Goal: Task Accomplishment & Management: Manage account settings

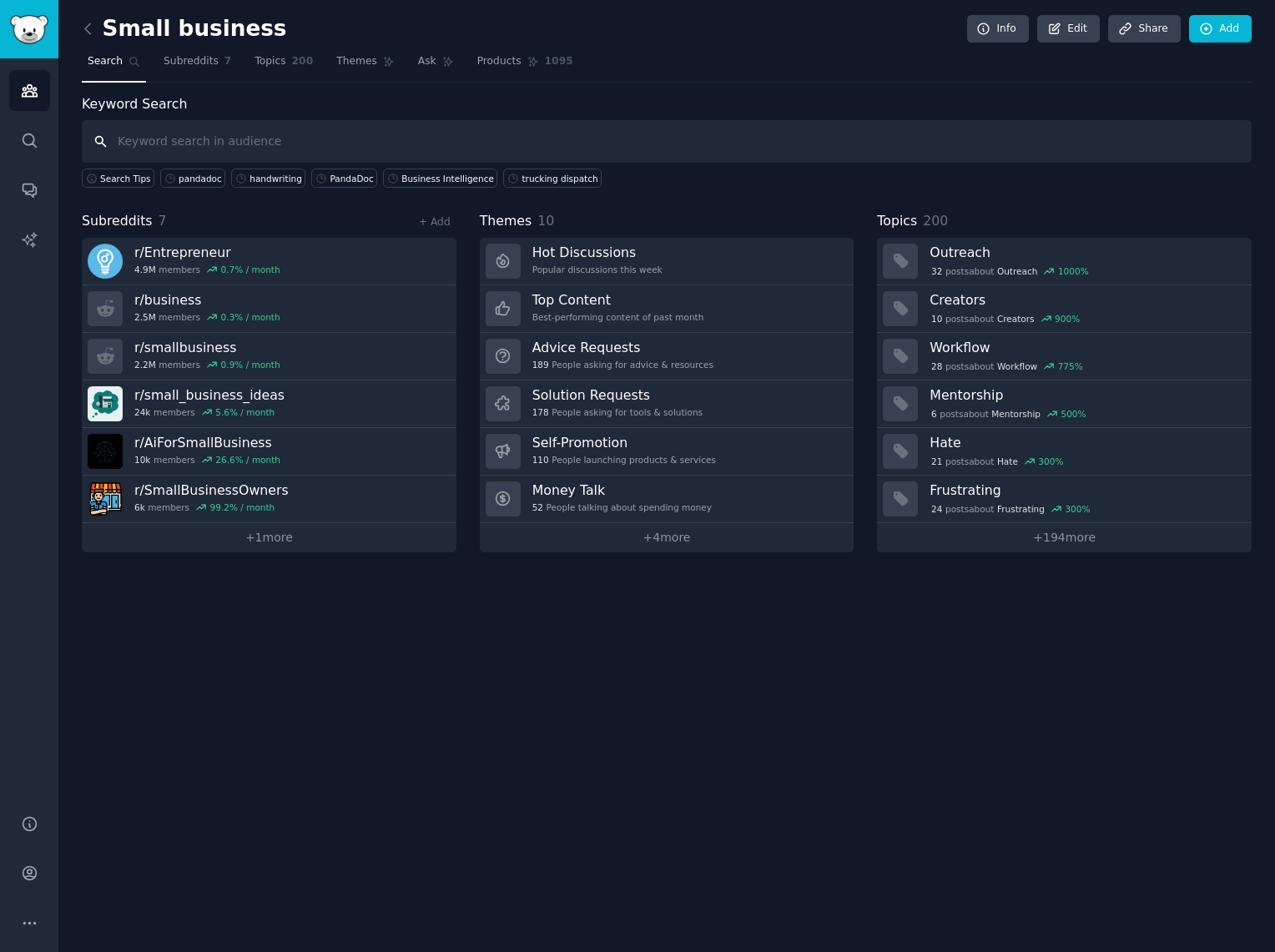
click at [213, 141] on input "text" at bounding box center [667, 142] width 1171 height 43
click at [90, 29] on icon at bounding box center [88, 29] width 18 height 18
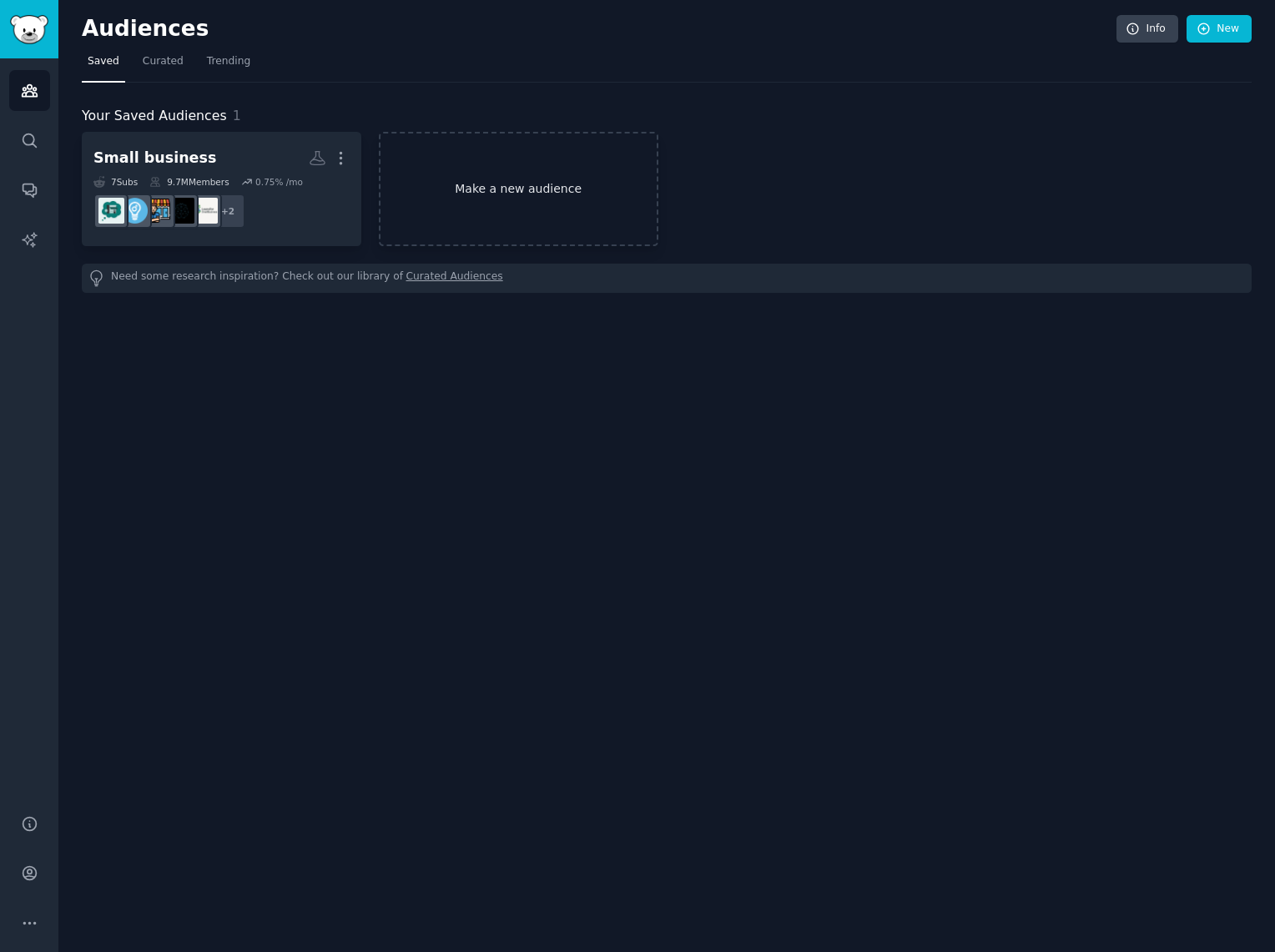
click at [446, 192] on link "Make a new audience" at bounding box center [518, 188] width 279 height 114
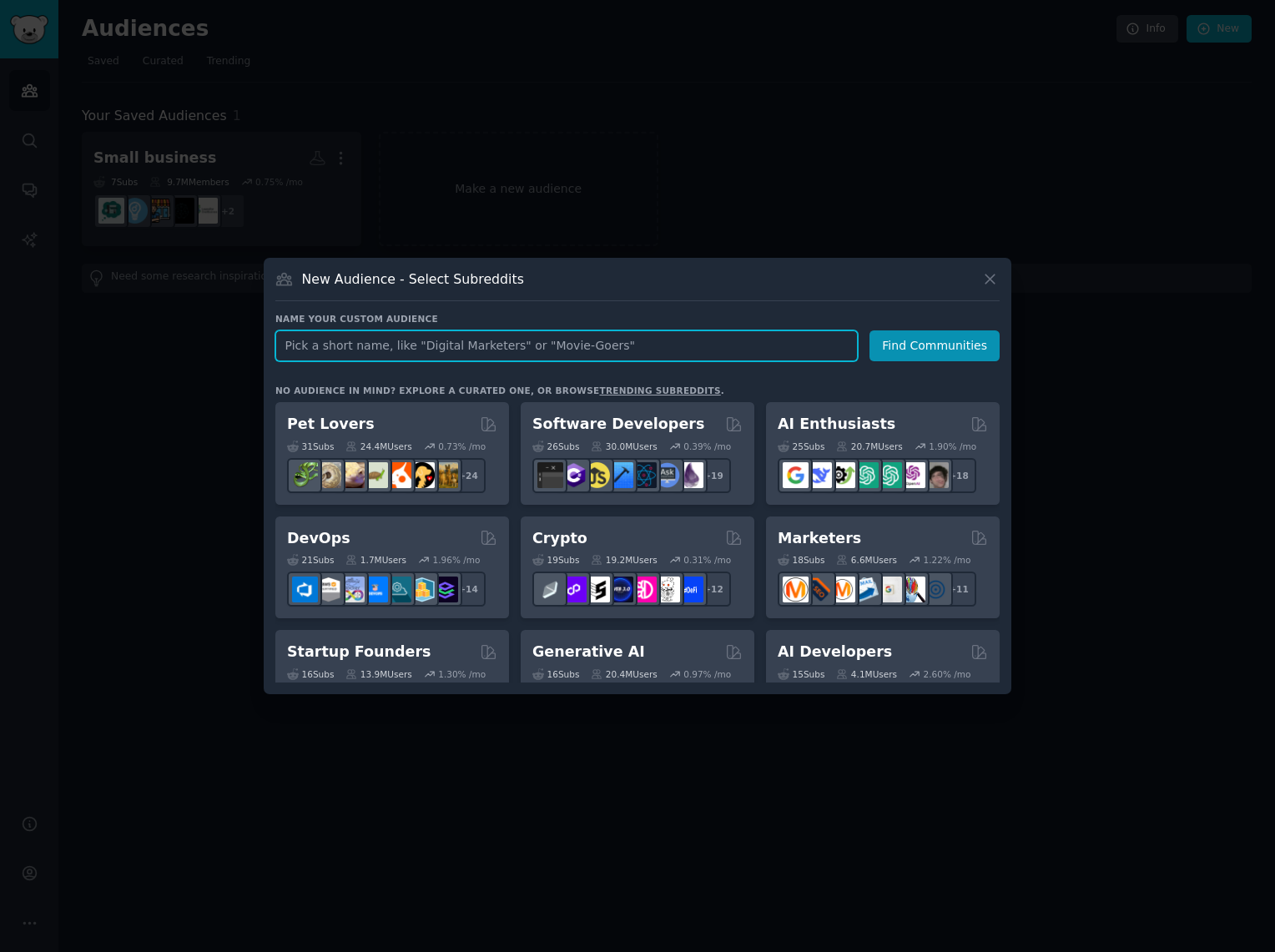
click at [562, 352] on input "text" at bounding box center [566, 347] width 583 height 31
type input "Gift Giver"
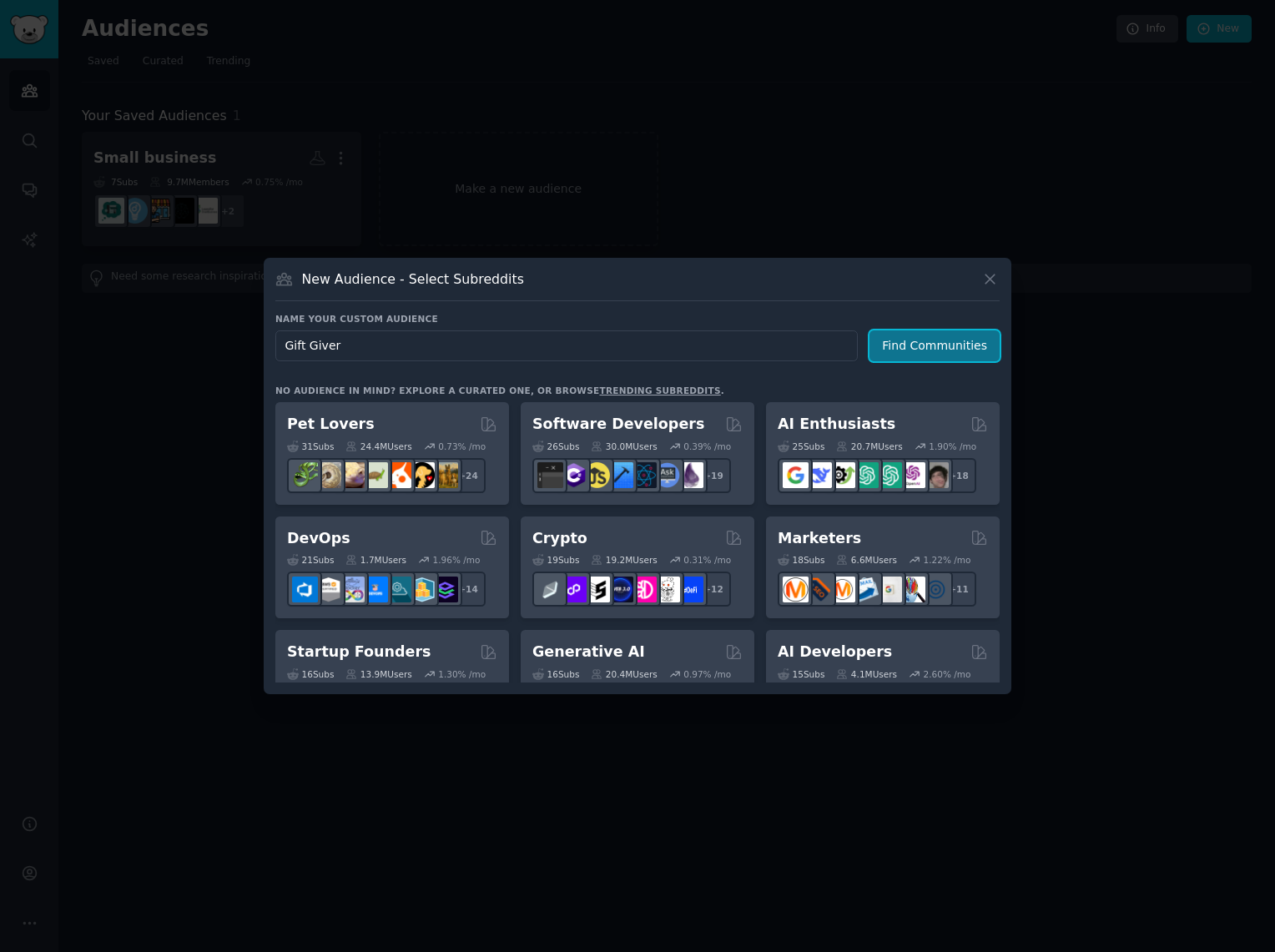
click at [917, 350] on button "Find Communities" at bounding box center [934, 347] width 130 height 31
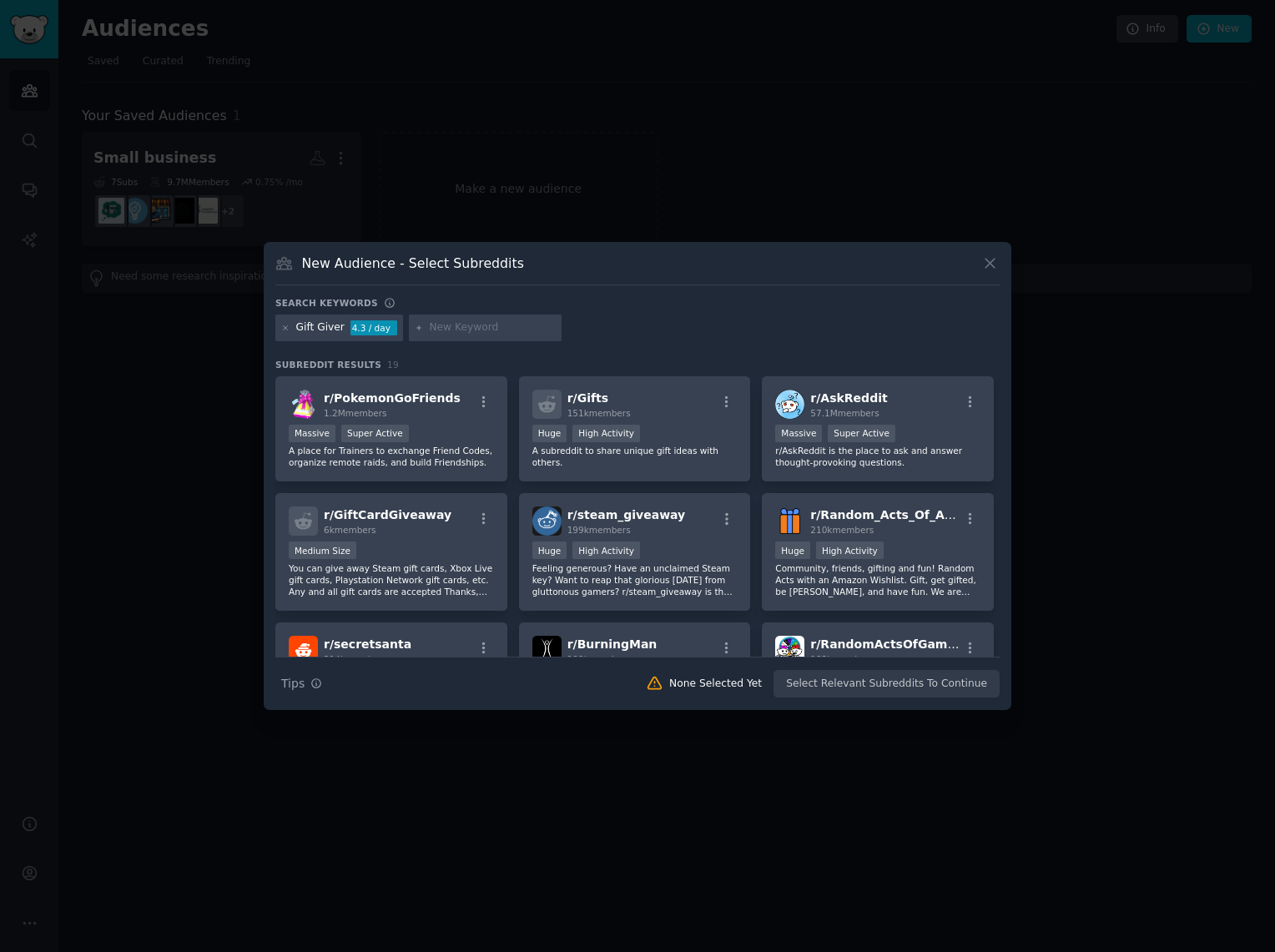
click at [445, 332] on input "text" at bounding box center [492, 327] width 127 height 15
paste input "EntrepreneurRideAlong"
click at [512, 329] on input "EntrepreneurRideAlong" at bounding box center [492, 327] width 127 height 15
click at [488, 325] on input "EntrepreneurRide Along" at bounding box center [492, 327] width 127 height 15
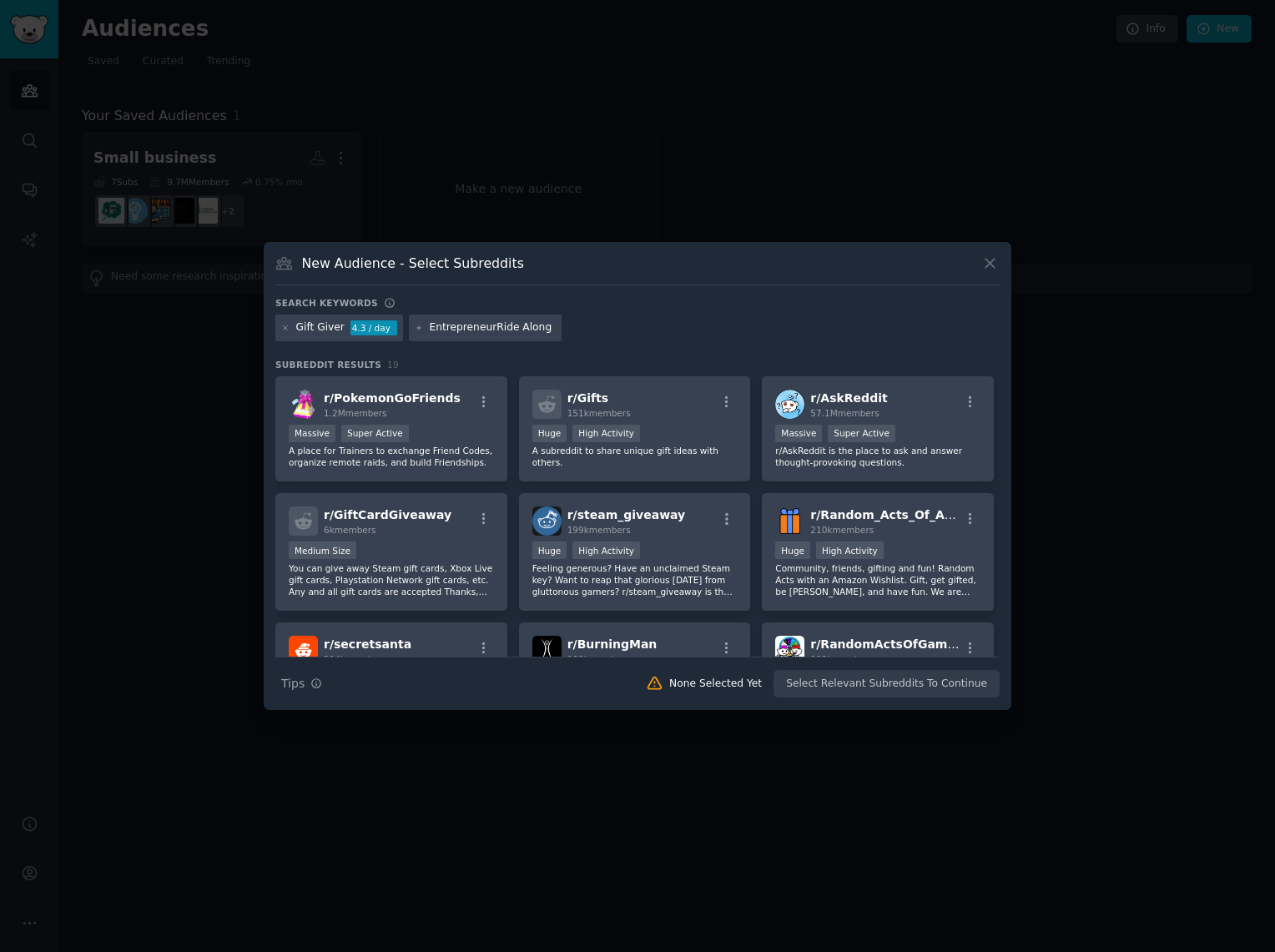
type input "Entrepreneur Ride Along"
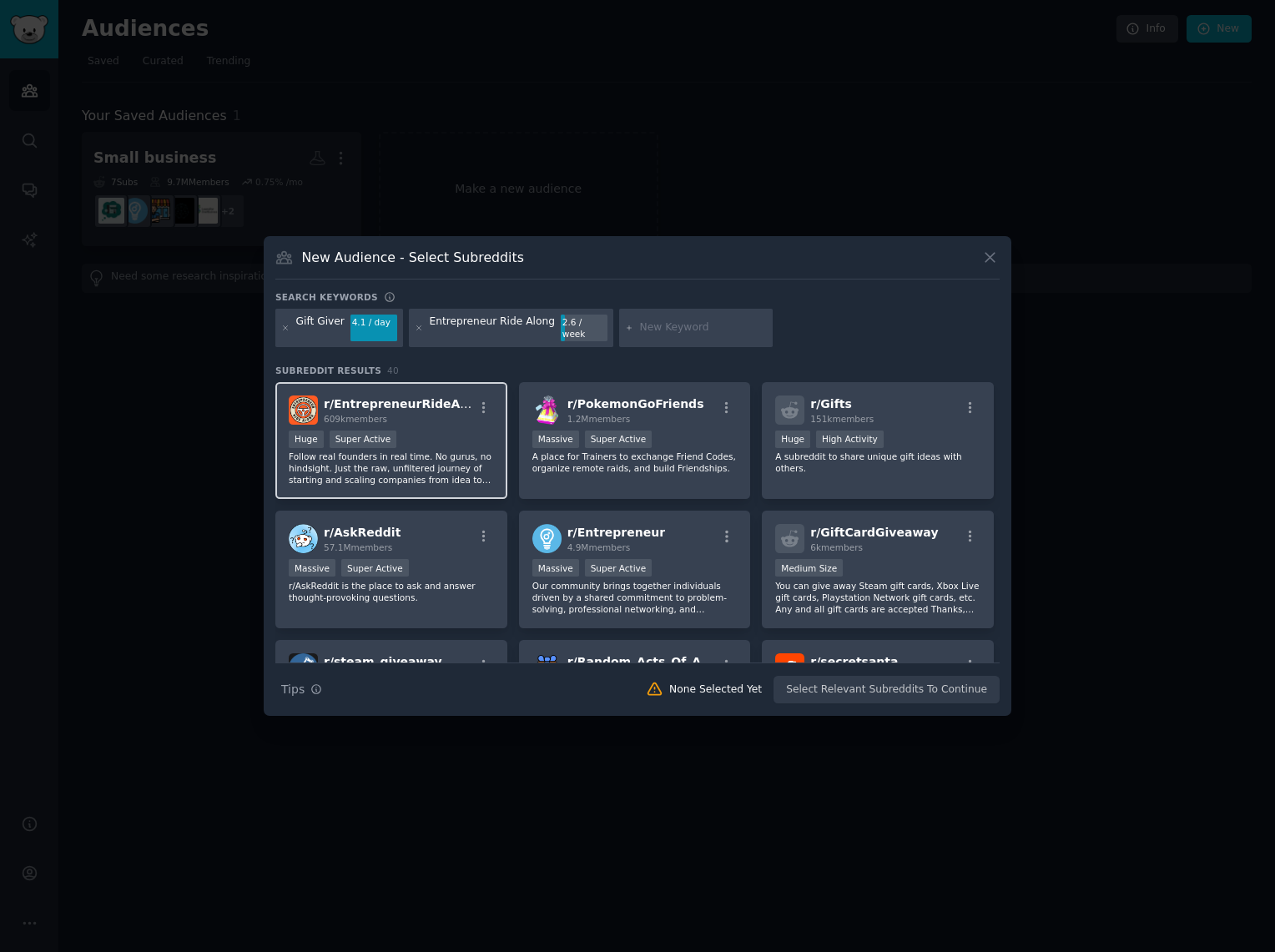
click at [452, 422] on div "r/ EntrepreneurRideAlong 609k members >= 95th percentile for submissions / day …" at bounding box center [391, 441] width 232 height 118
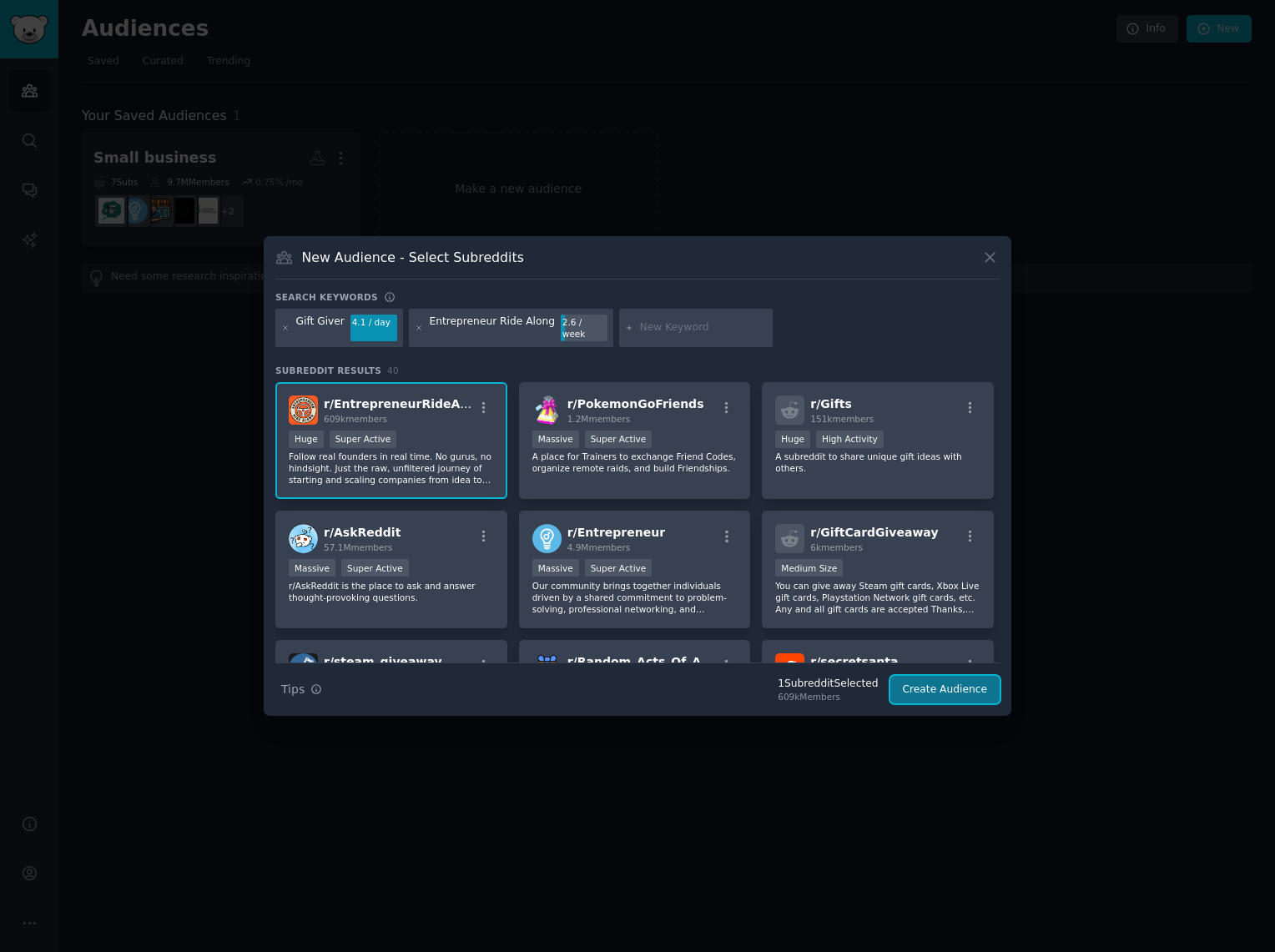
click at [920, 684] on button "Create Audience" at bounding box center [945, 690] width 110 height 28
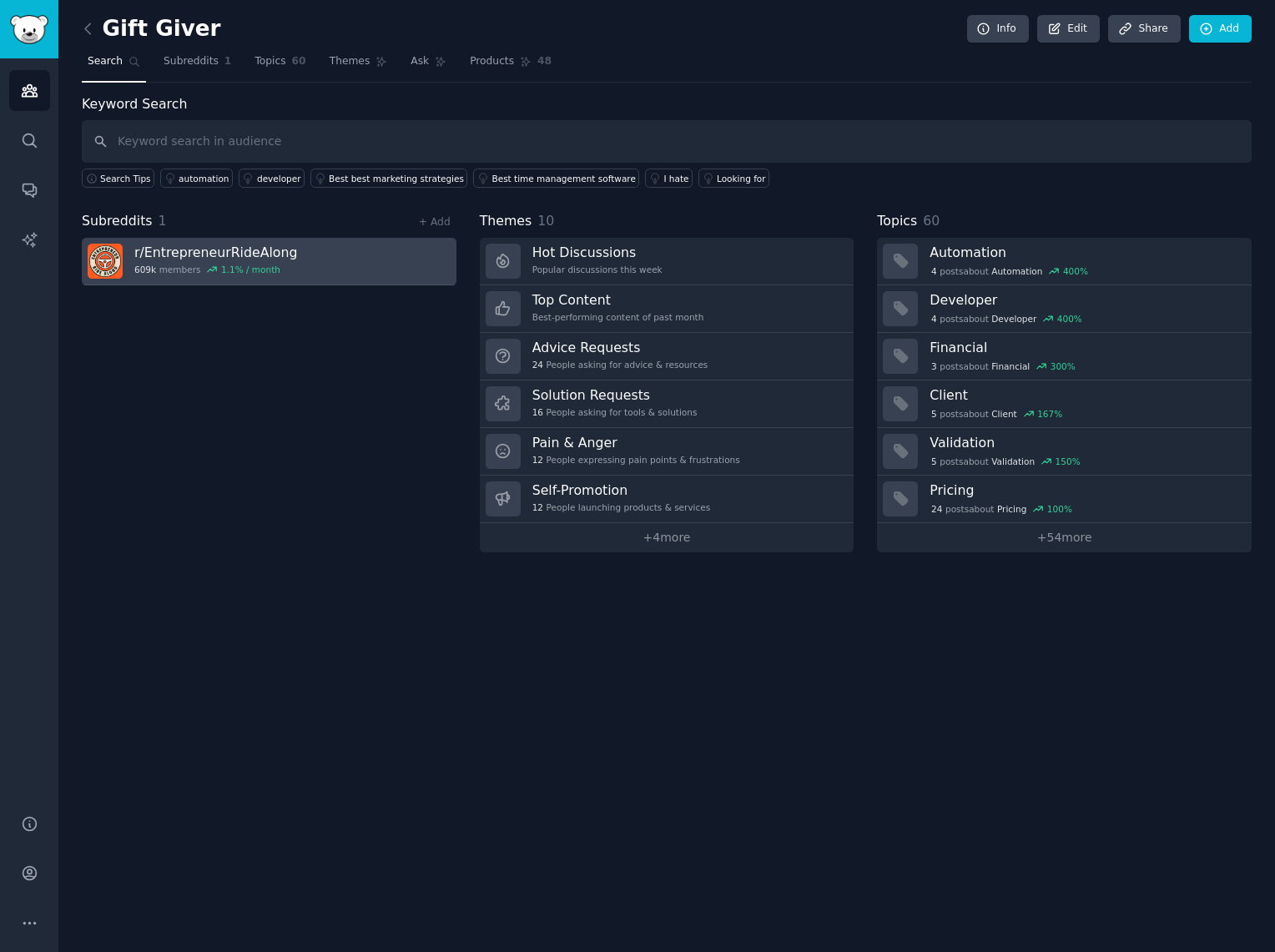
click at [295, 269] on link "r/ EntrepreneurRideAlong 609k members 1.1 % / month" at bounding box center [269, 262] width 375 height 48
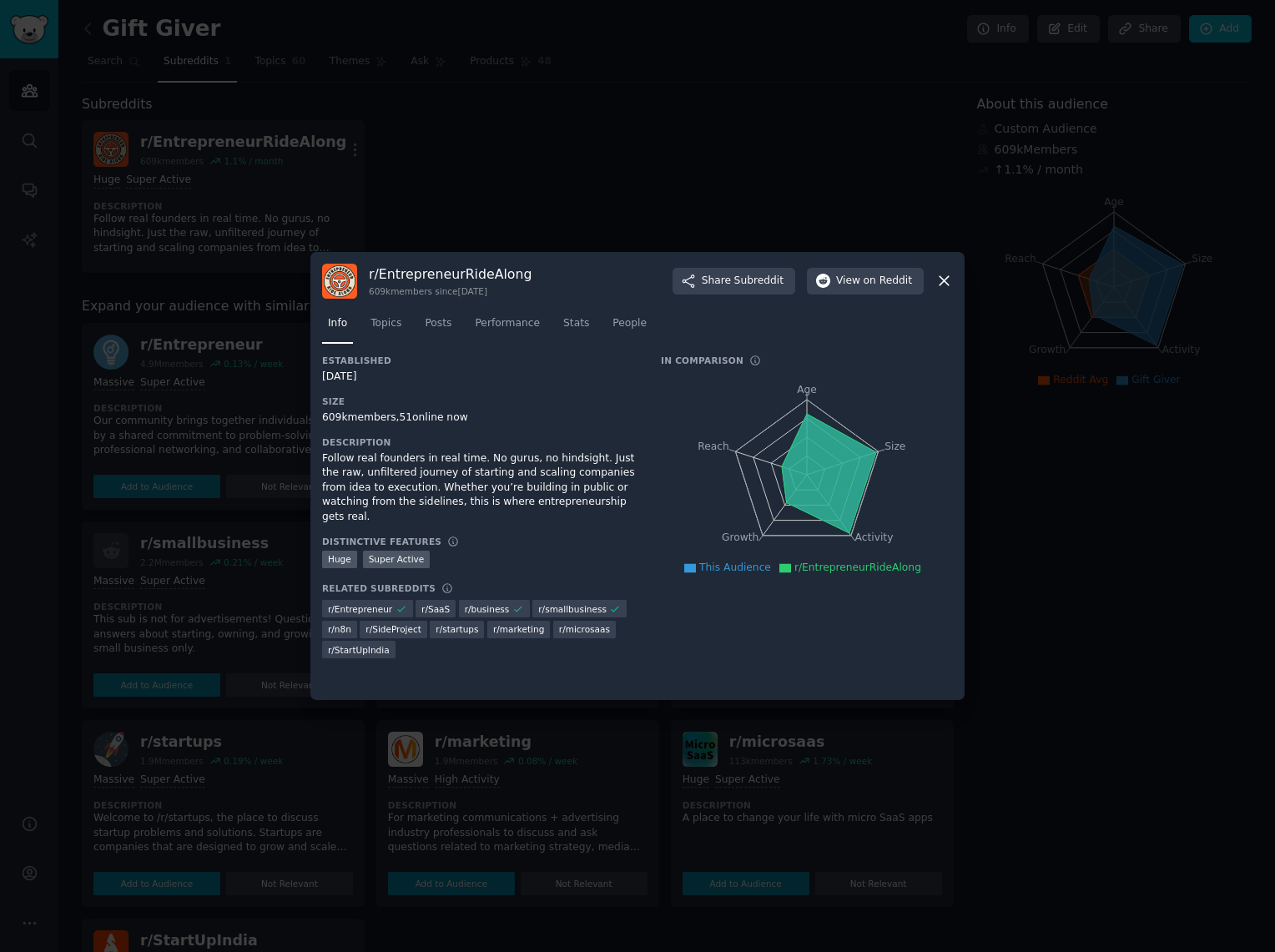
click at [947, 279] on icon at bounding box center [944, 281] width 9 height 9
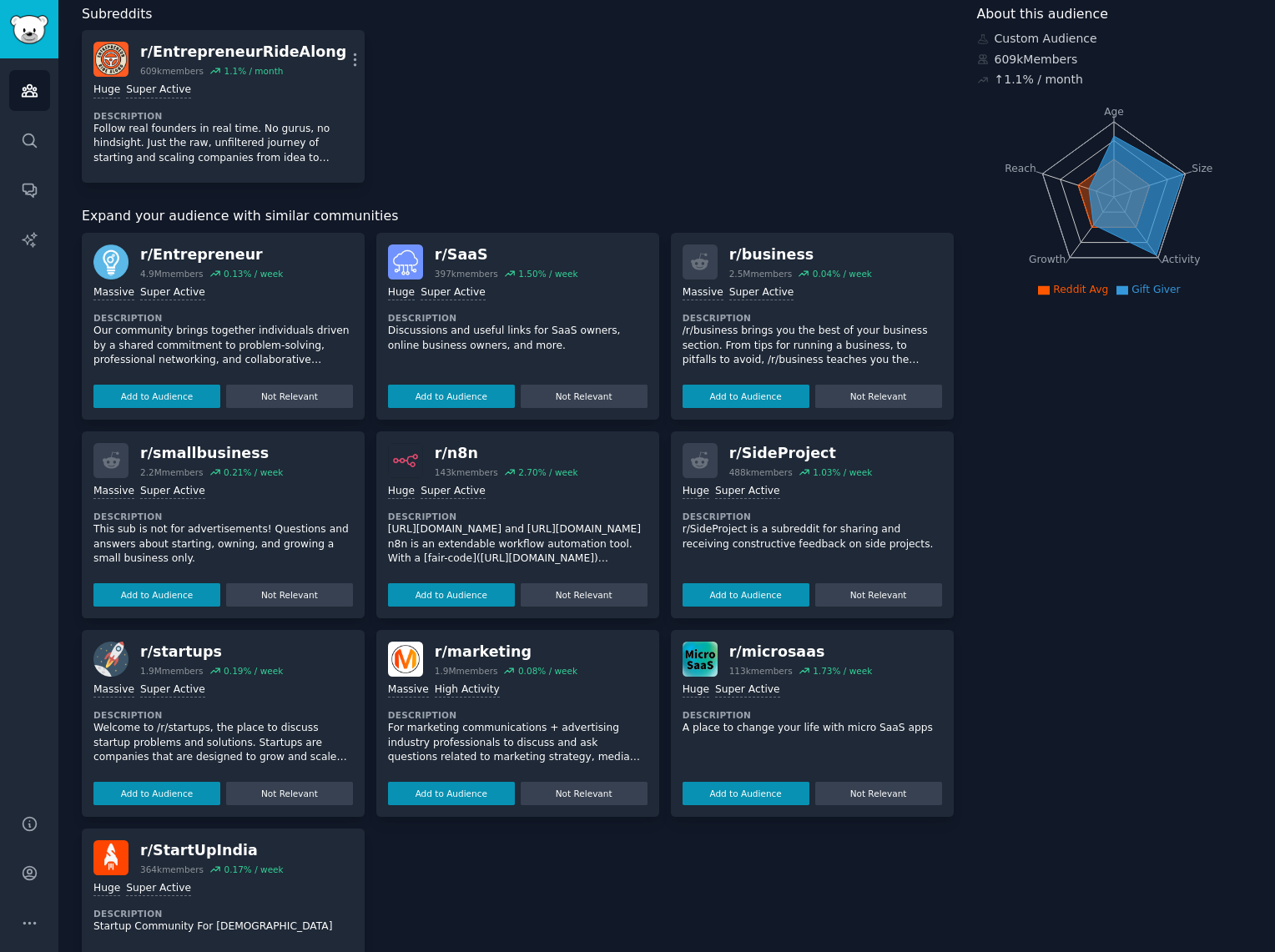
scroll to position [94, 0]
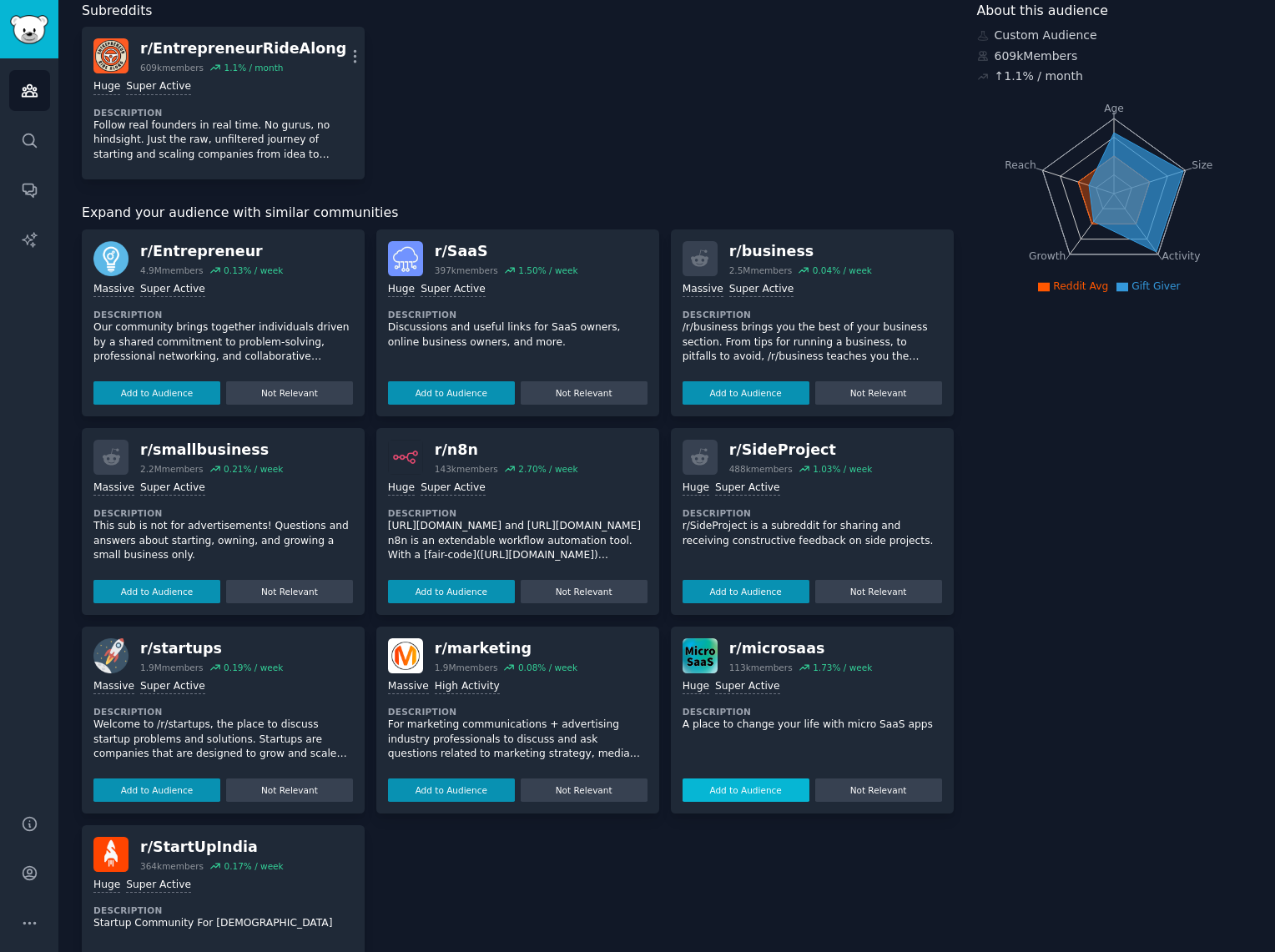
click at [718, 785] on button "Add to Audience" at bounding box center [746, 791] width 127 height 23
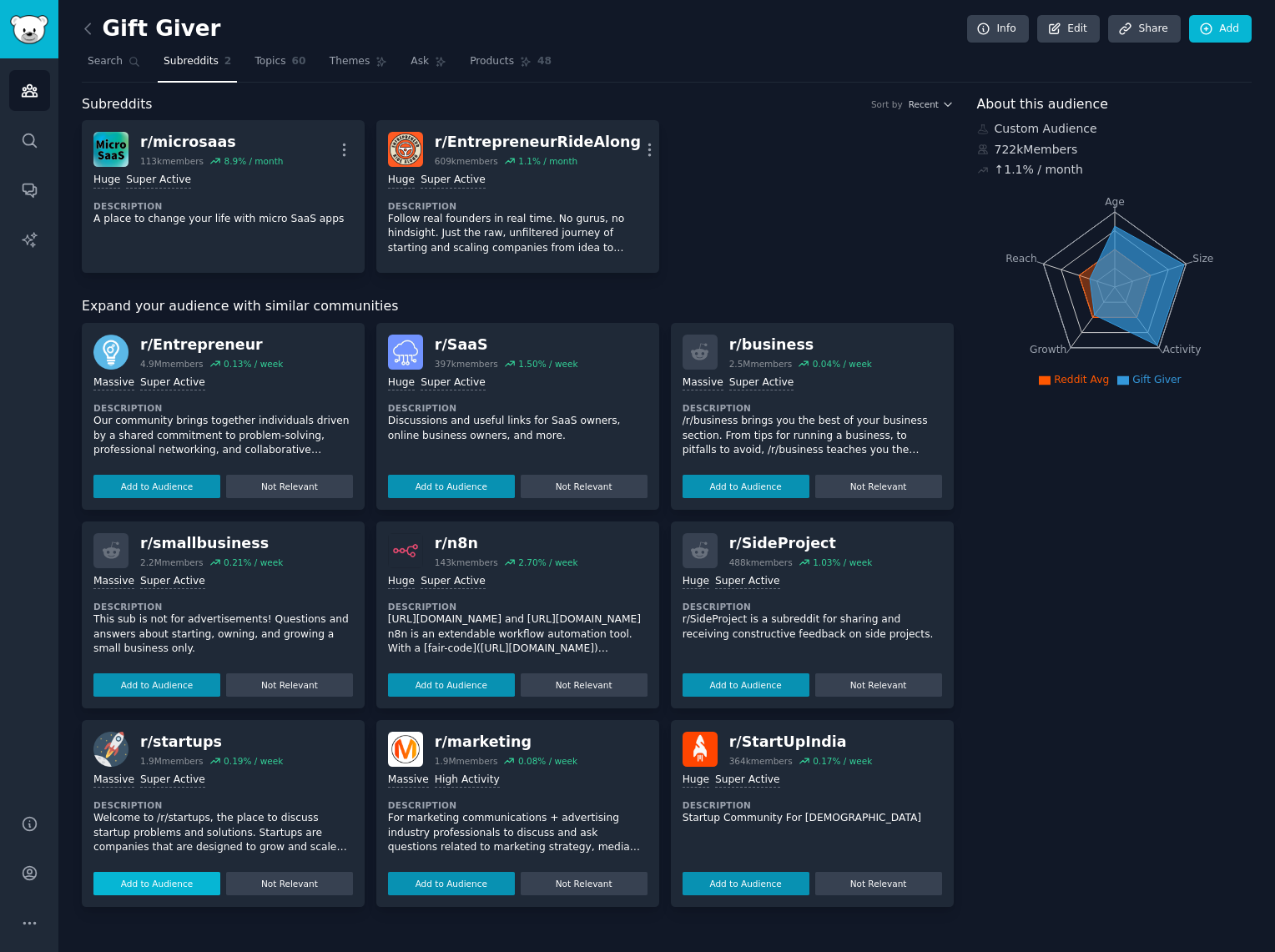
click at [126, 884] on button "Add to Audience" at bounding box center [157, 884] width 127 height 23
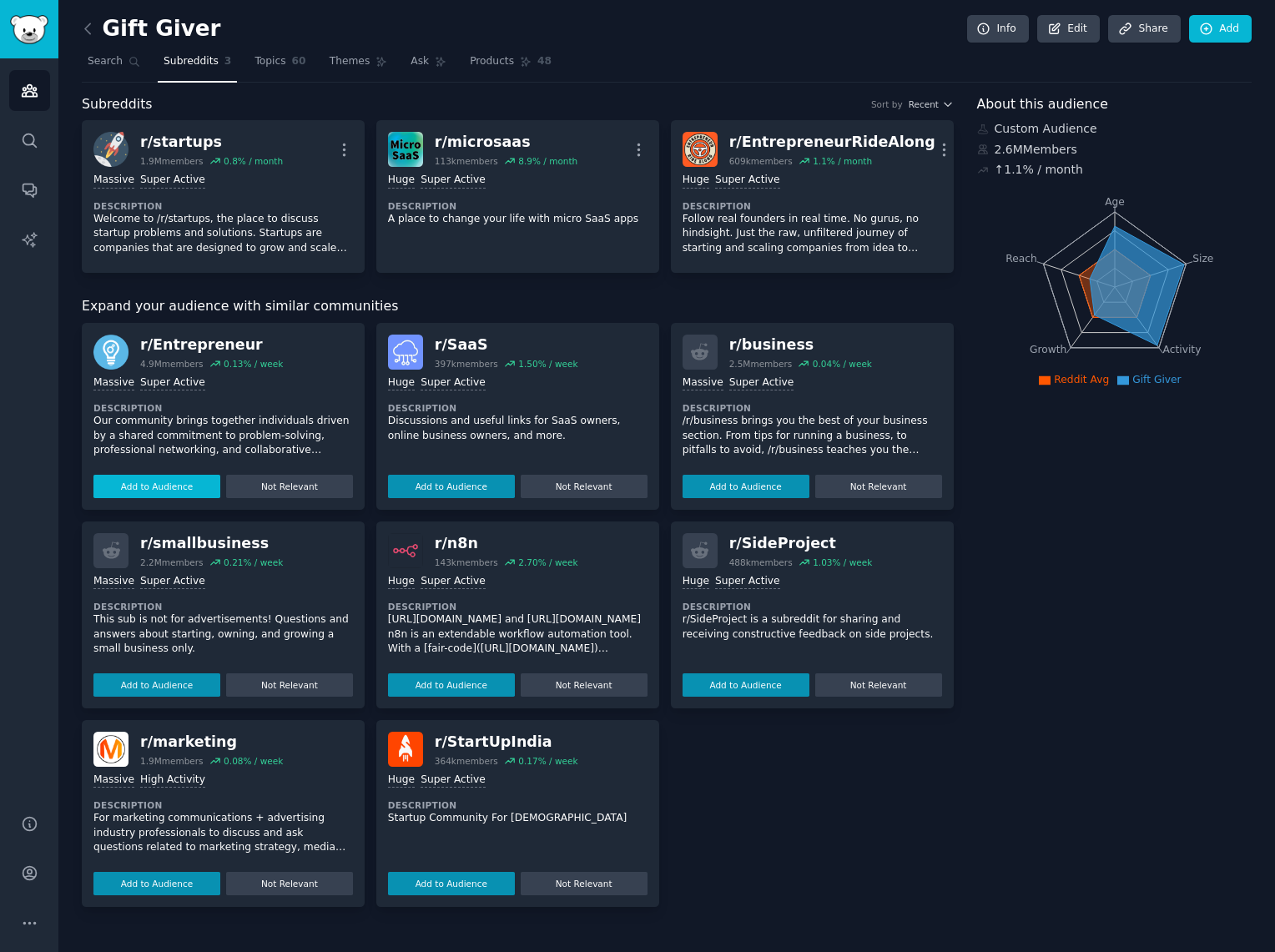
click at [130, 484] on button "Add to Audience" at bounding box center [157, 486] width 127 height 23
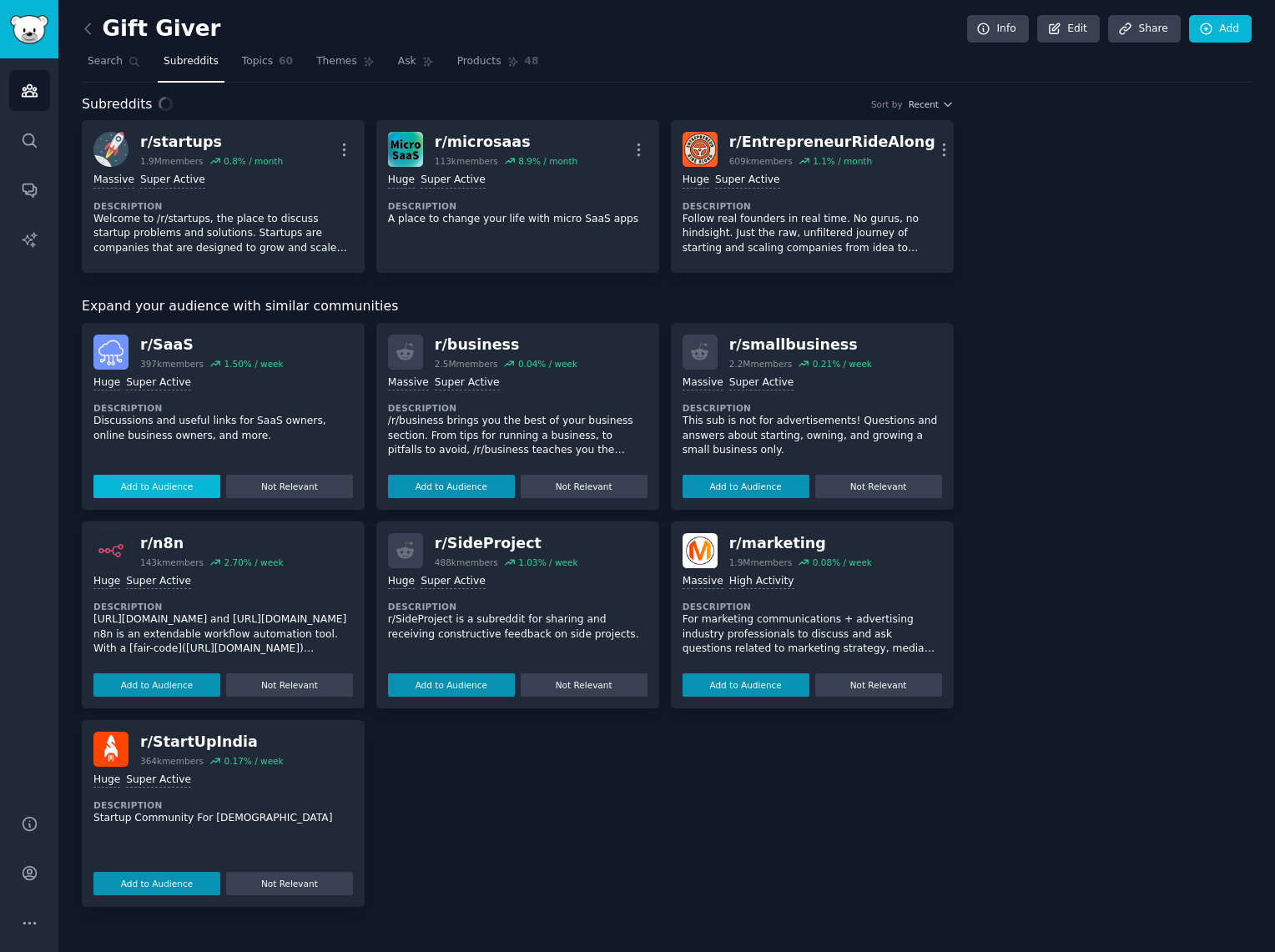
click at [134, 483] on div "Expand your audience with similar communities r/ SaaS 397k members 1.50 % / wee…" at bounding box center [517, 602] width 872 height 611
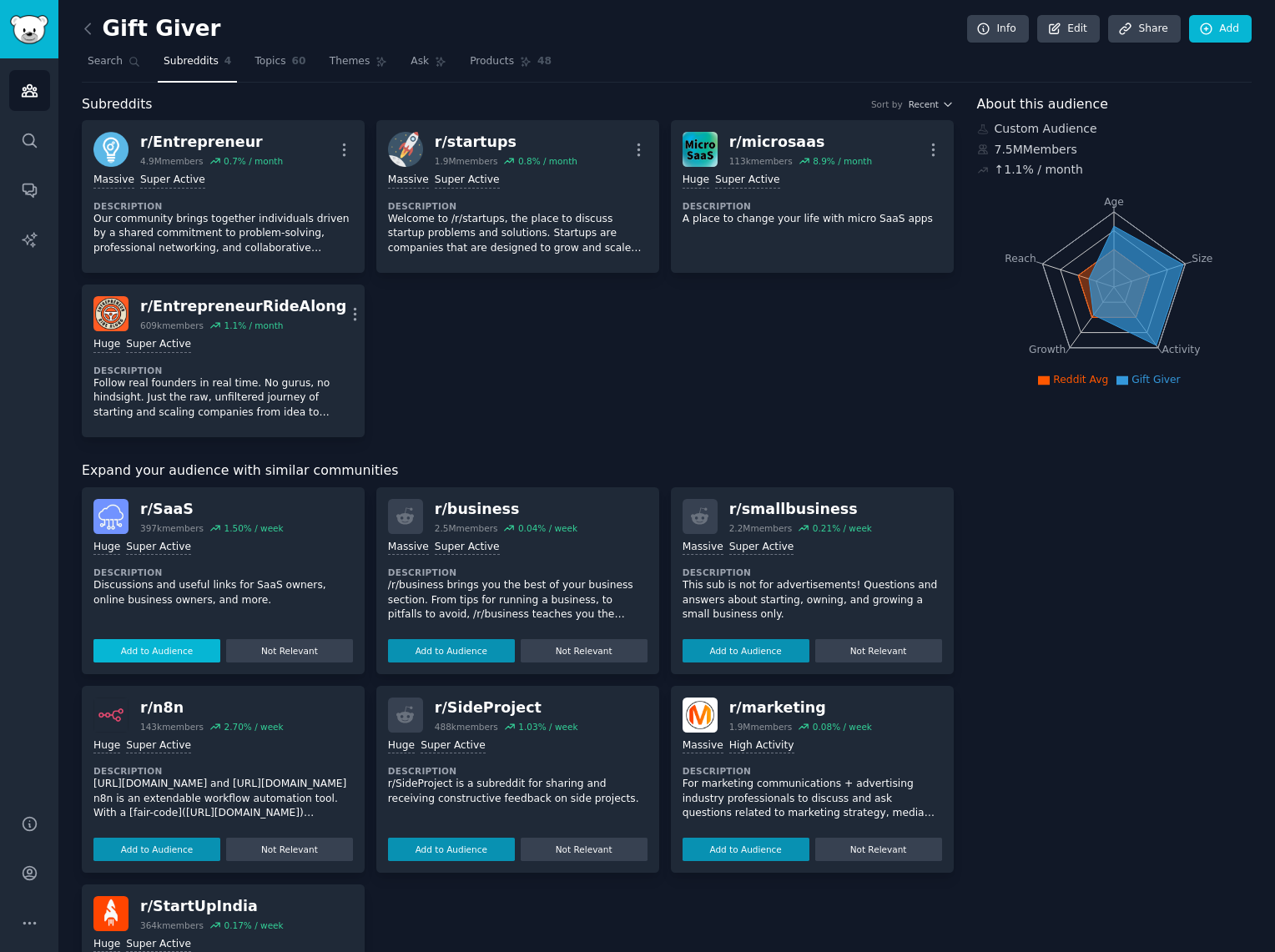
click at [148, 649] on button "Add to Audience" at bounding box center [157, 651] width 127 height 23
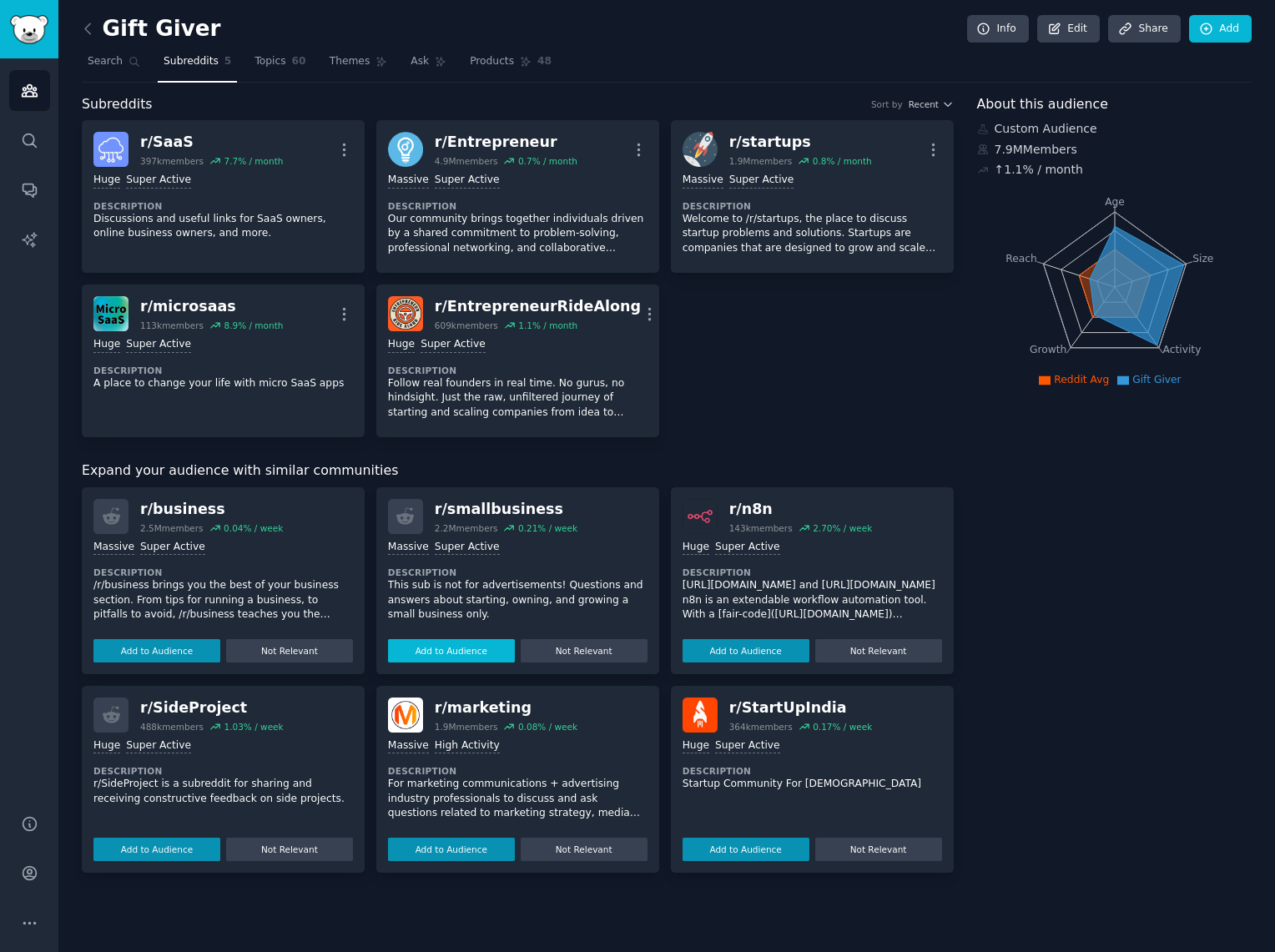
click at [432, 647] on button "Add to Audience" at bounding box center [452, 651] width 127 height 23
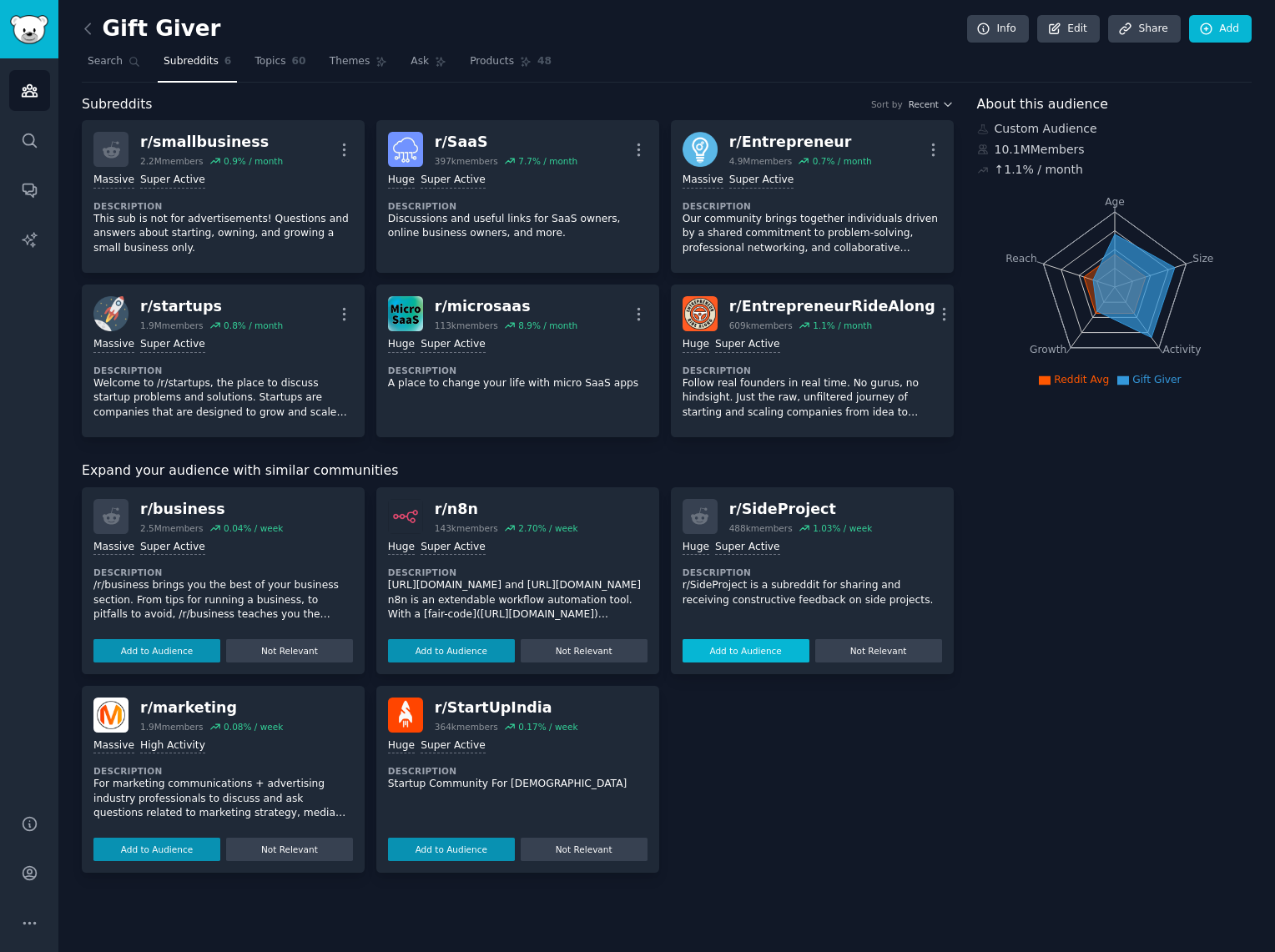
click at [717, 642] on button "Add to Audience" at bounding box center [746, 651] width 127 height 23
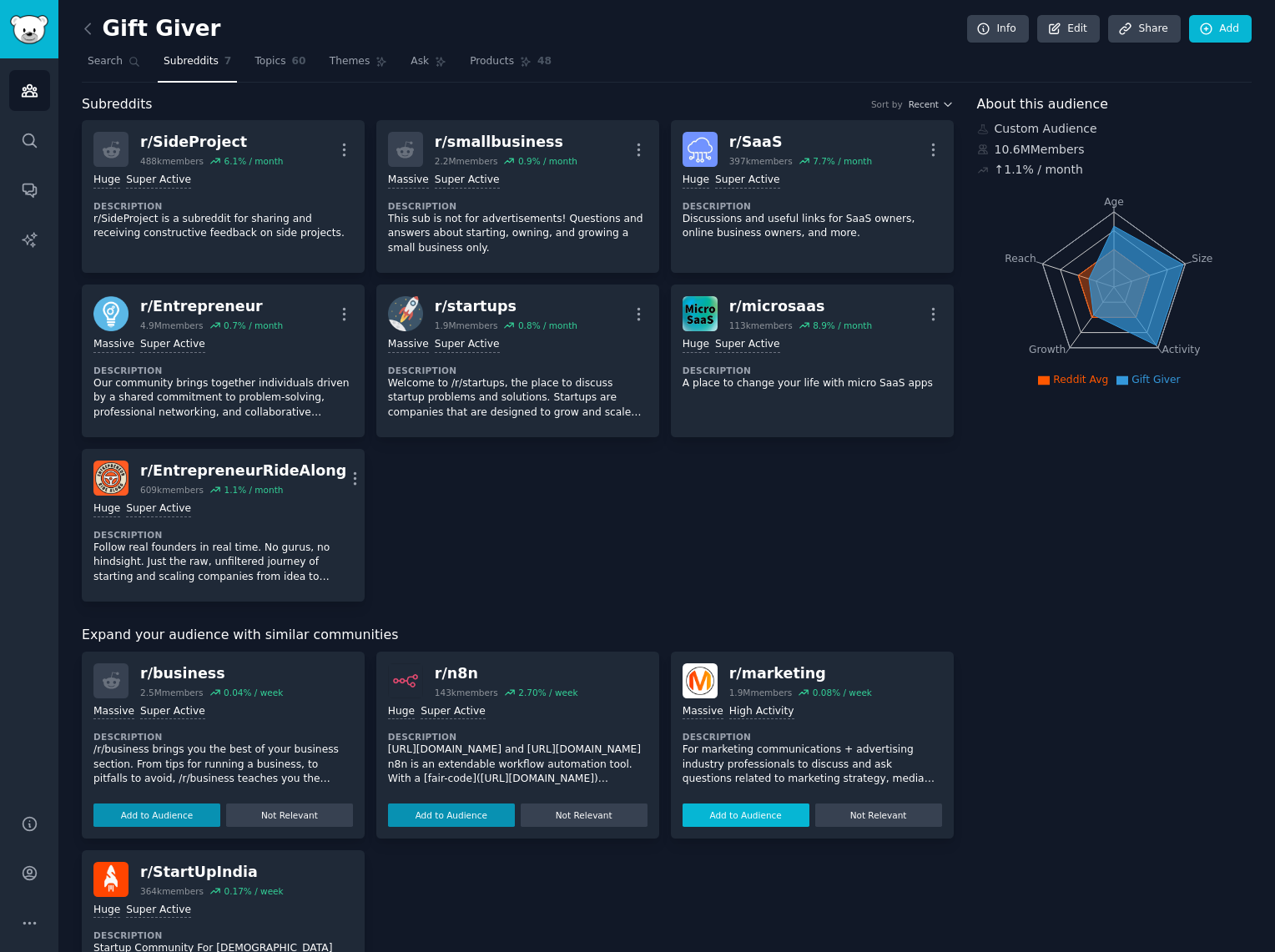
click at [721, 807] on button "Add to Audience" at bounding box center [746, 815] width 127 height 23
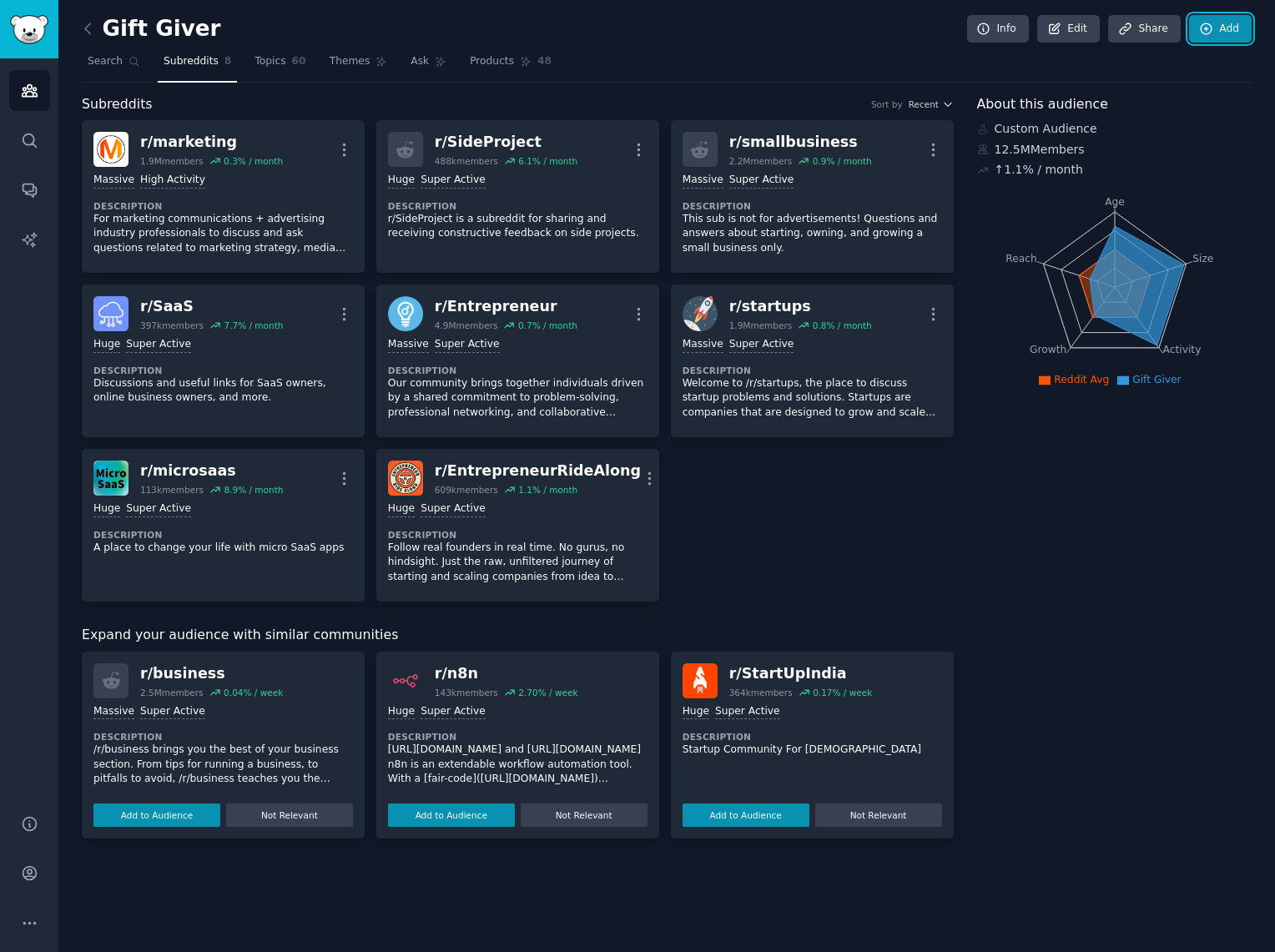
click at [1213, 27] on icon at bounding box center [1207, 28] width 15 height 15
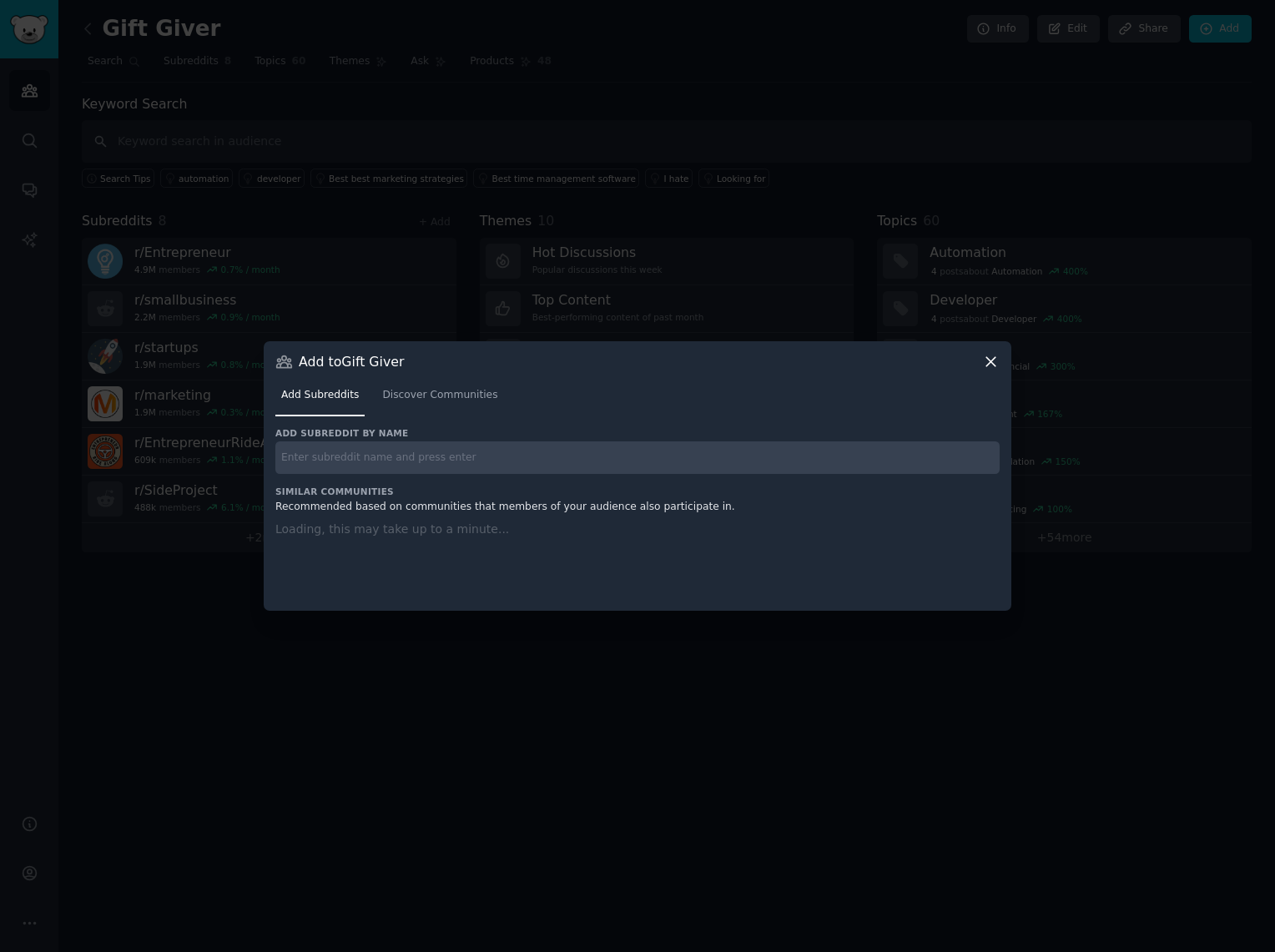
click at [364, 467] on input "text" at bounding box center [638, 457] width 724 height 32
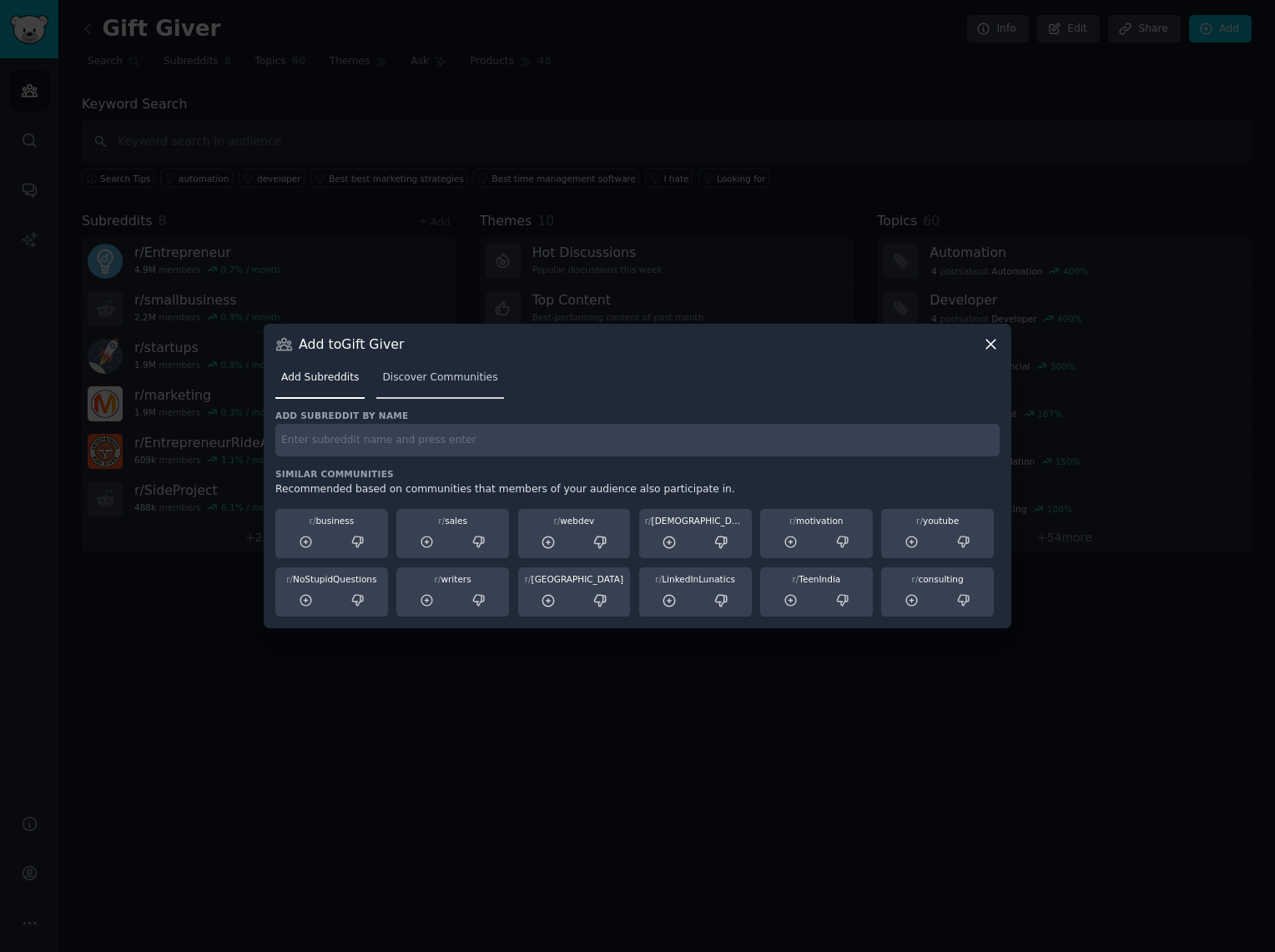
click at [444, 383] on span "Discover Communities" at bounding box center [440, 378] width 115 height 15
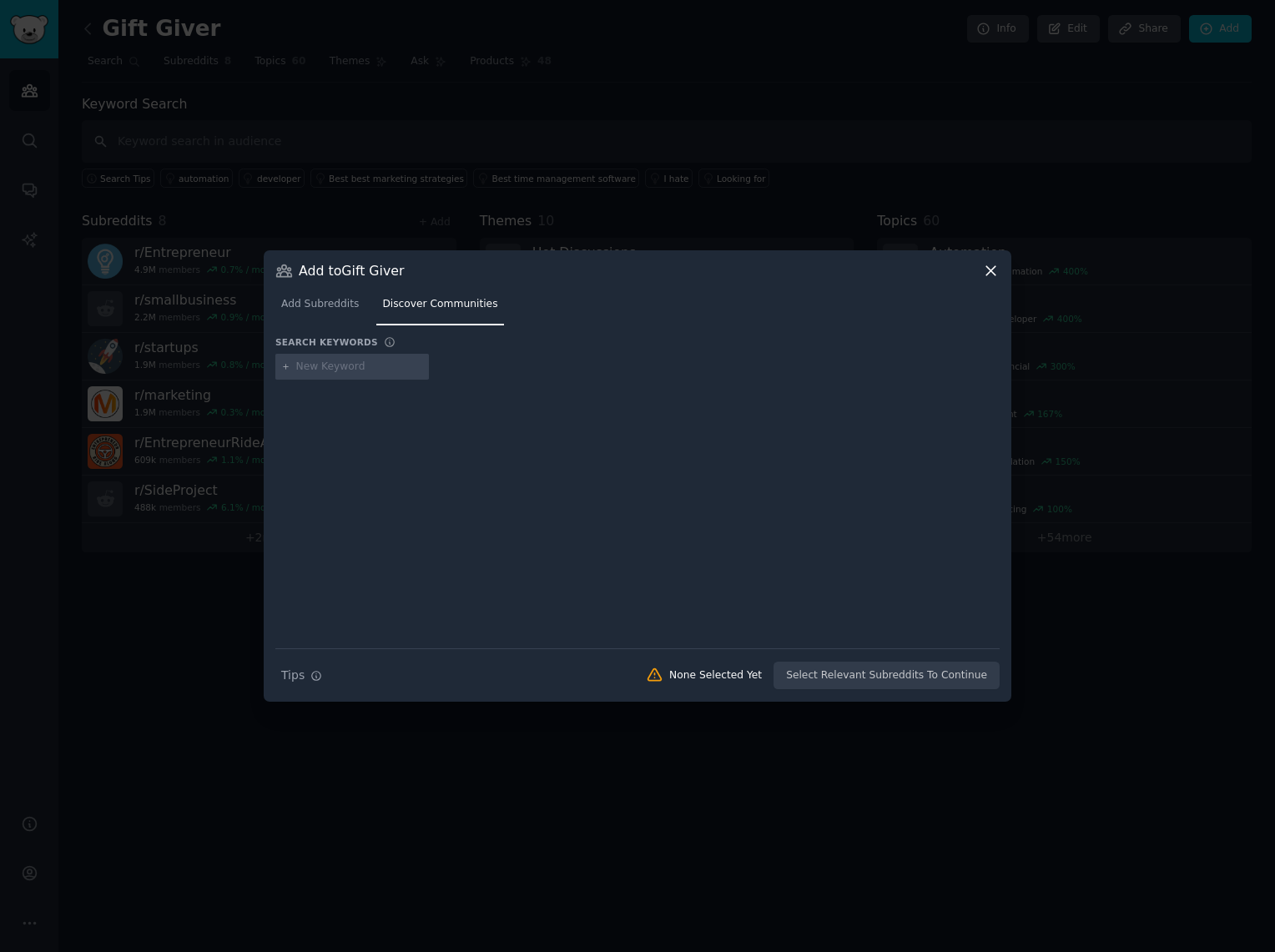
click at [991, 273] on icon at bounding box center [991, 270] width 18 height 18
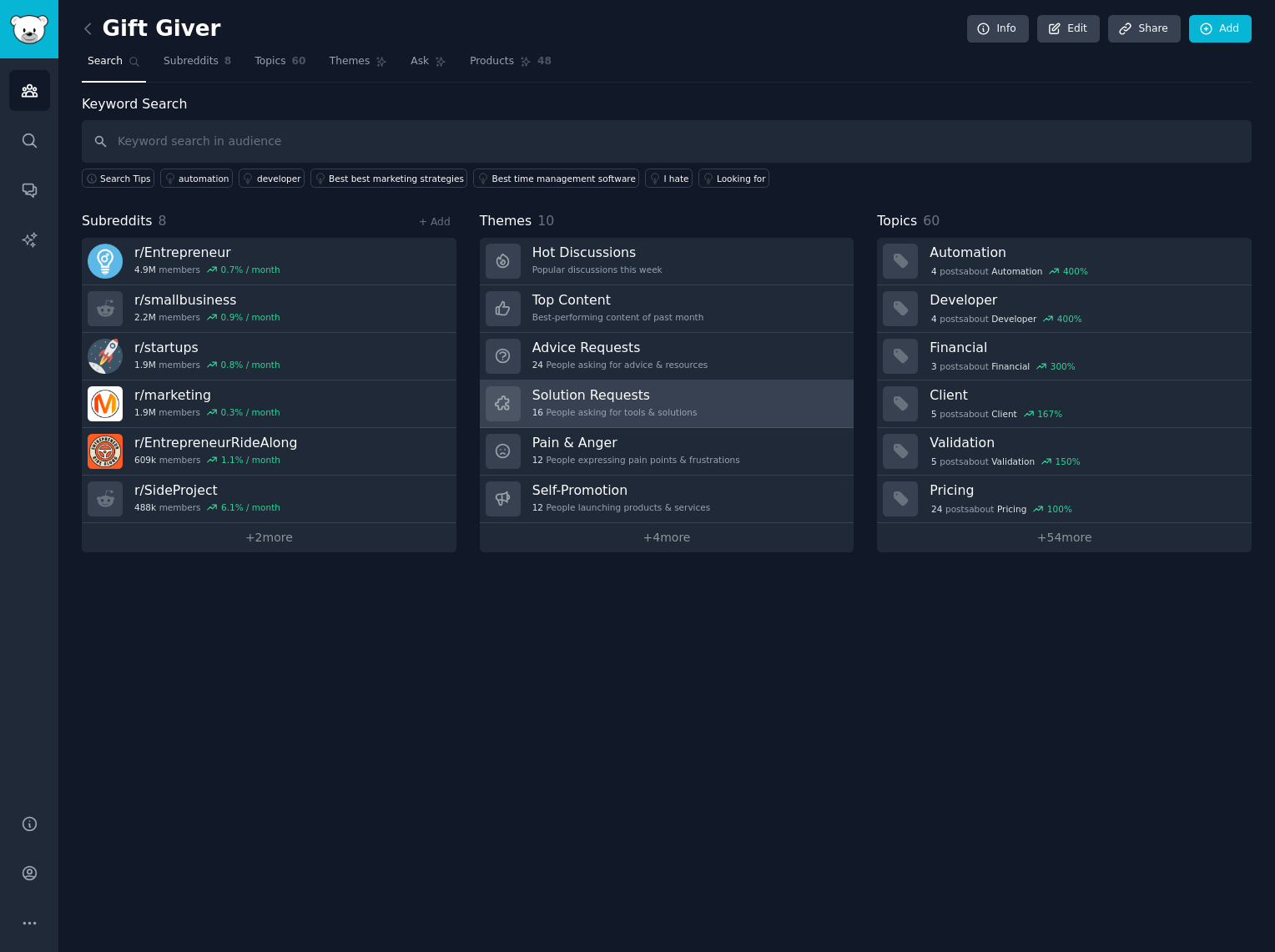
click at [682, 403] on h3 "Solution Requests" at bounding box center [614, 395] width 165 height 18
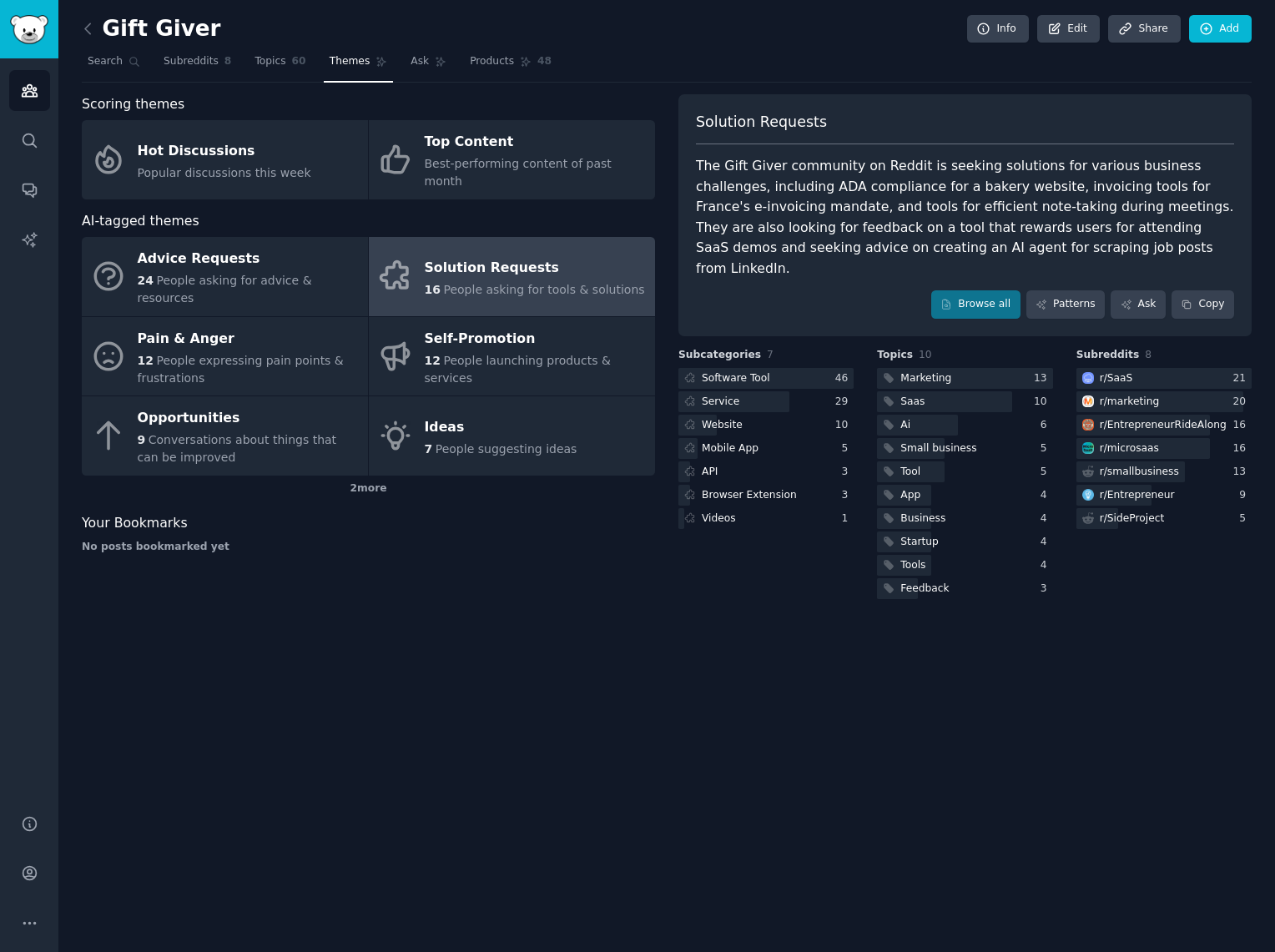
click at [483, 283] on span "People asking for tools & solutions" at bounding box center [544, 290] width 201 height 14
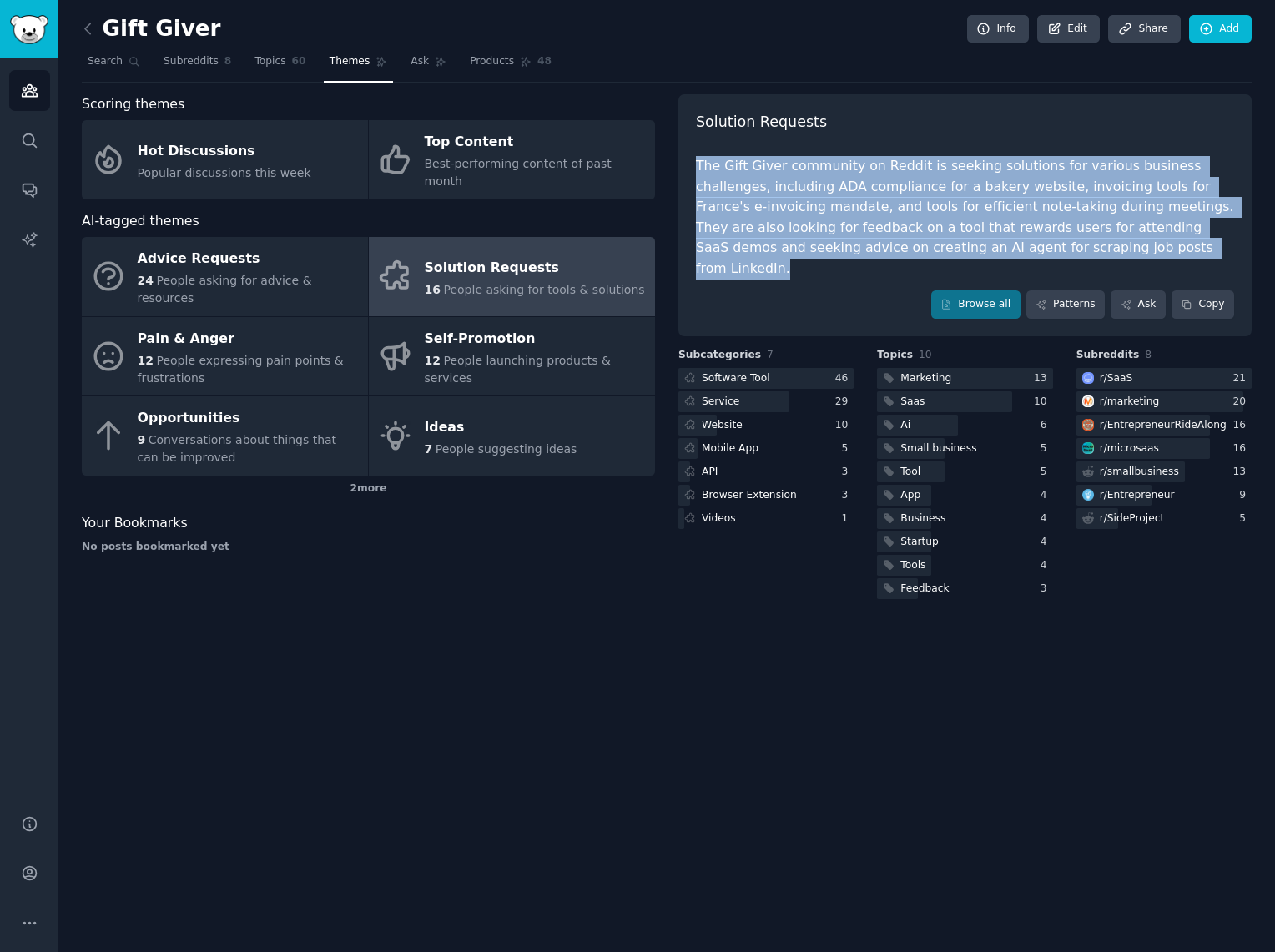
drag, startPoint x: 693, startPoint y: 169, endPoint x: 1043, endPoint y: 244, distance: 357.9
click at [1043, 244] on div "Solution Requests The Gift Giver community on Reddit is seeking solutions for v…" at bounding box center [965, 216] width 573 height 242
click at [792, 248] on div "The Gift Giver community on Reddit is seeking solutions for various business ch…" at bounding box center [965, 218] width 538 height 123
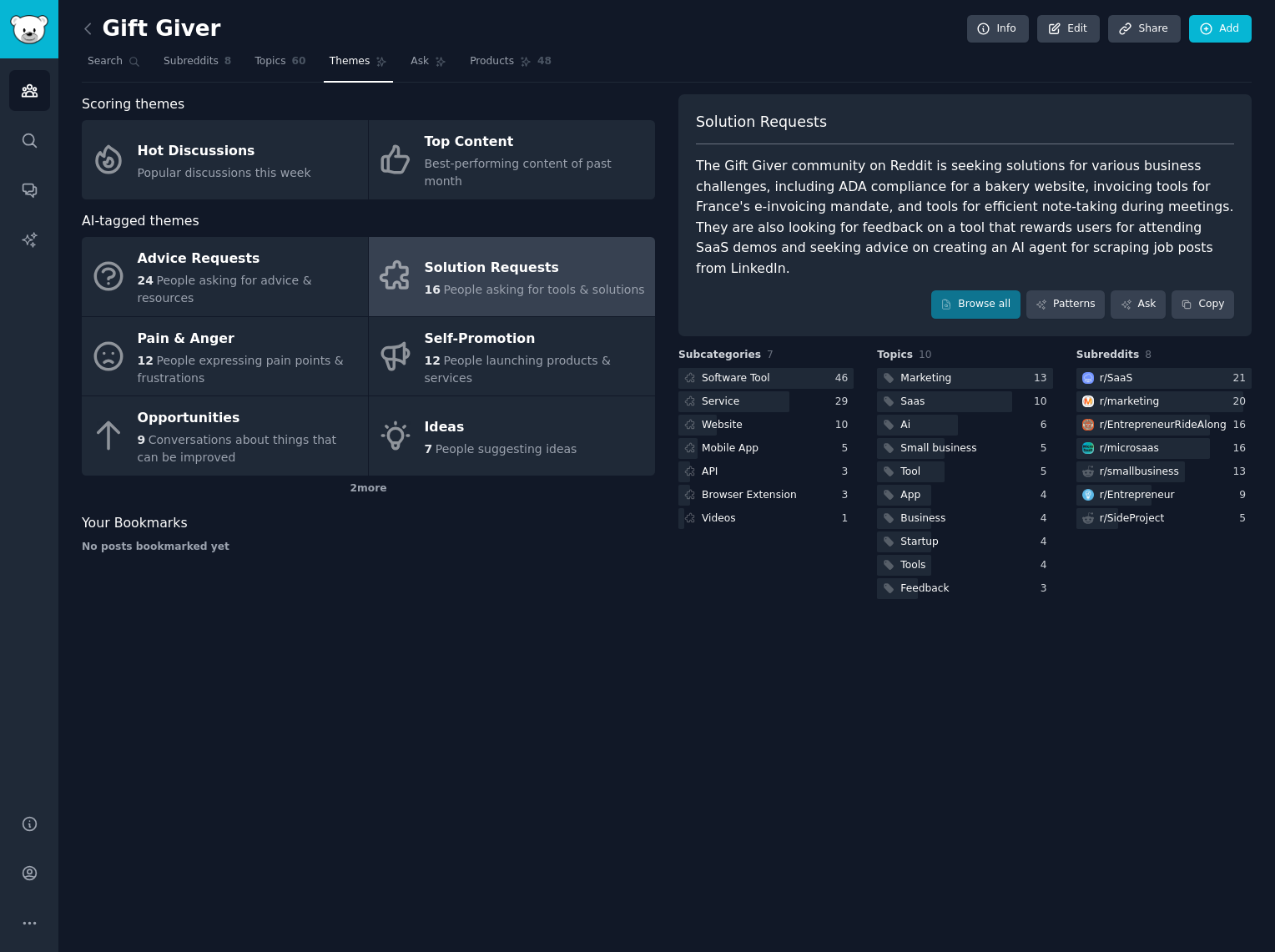
click at [443, 283] on span "People asking for tools & solutions" at bounding box center [544, 290] width 201 height 14
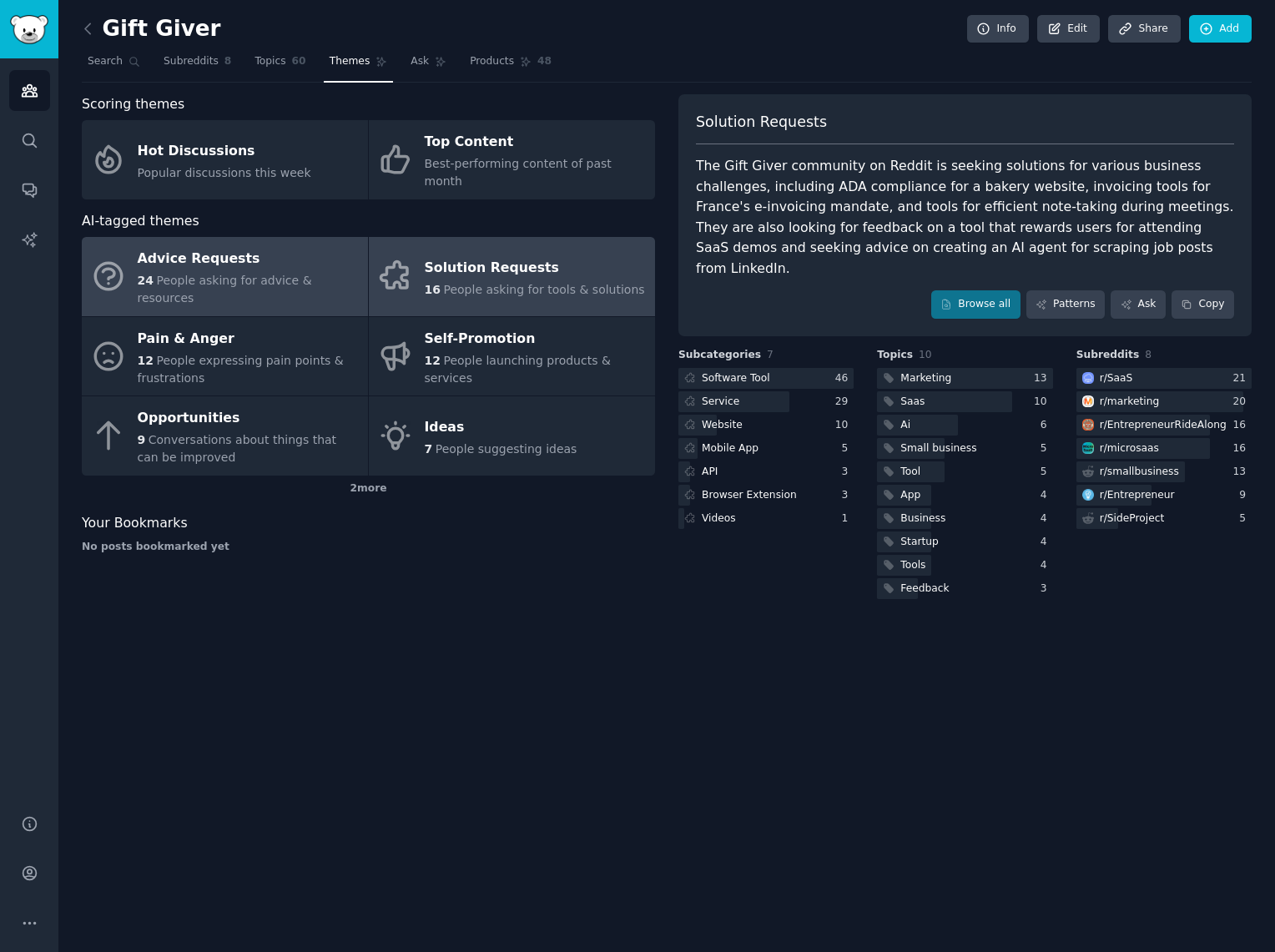
click at [255, 250] on div "Advice Requests" at bounding box center [248, 259] width 222 height 26
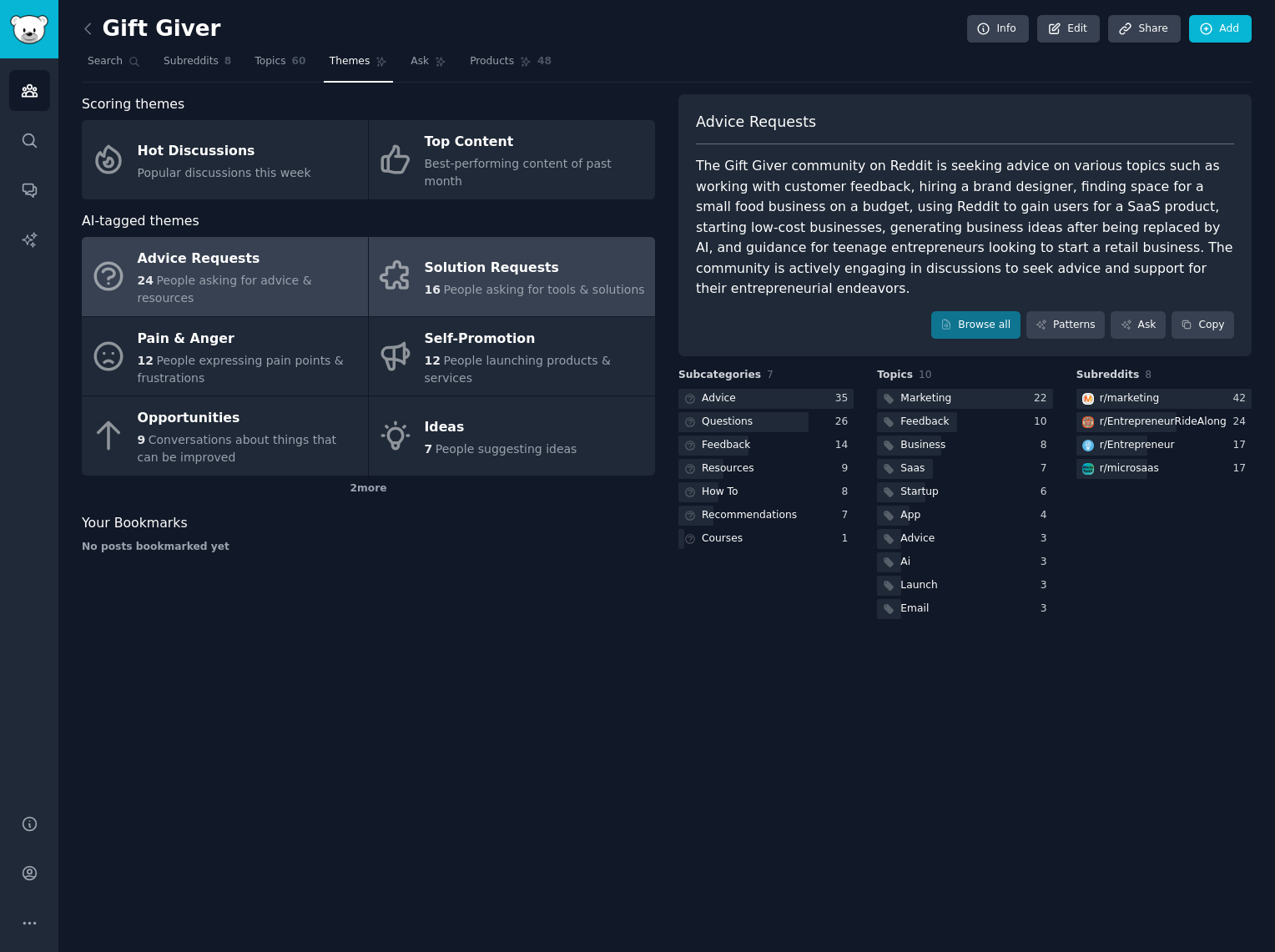
click at [423, 250] on link "Solution Requests 16 People asking for tools & solutions" at bounding box center [512, 276] width 286 height 79
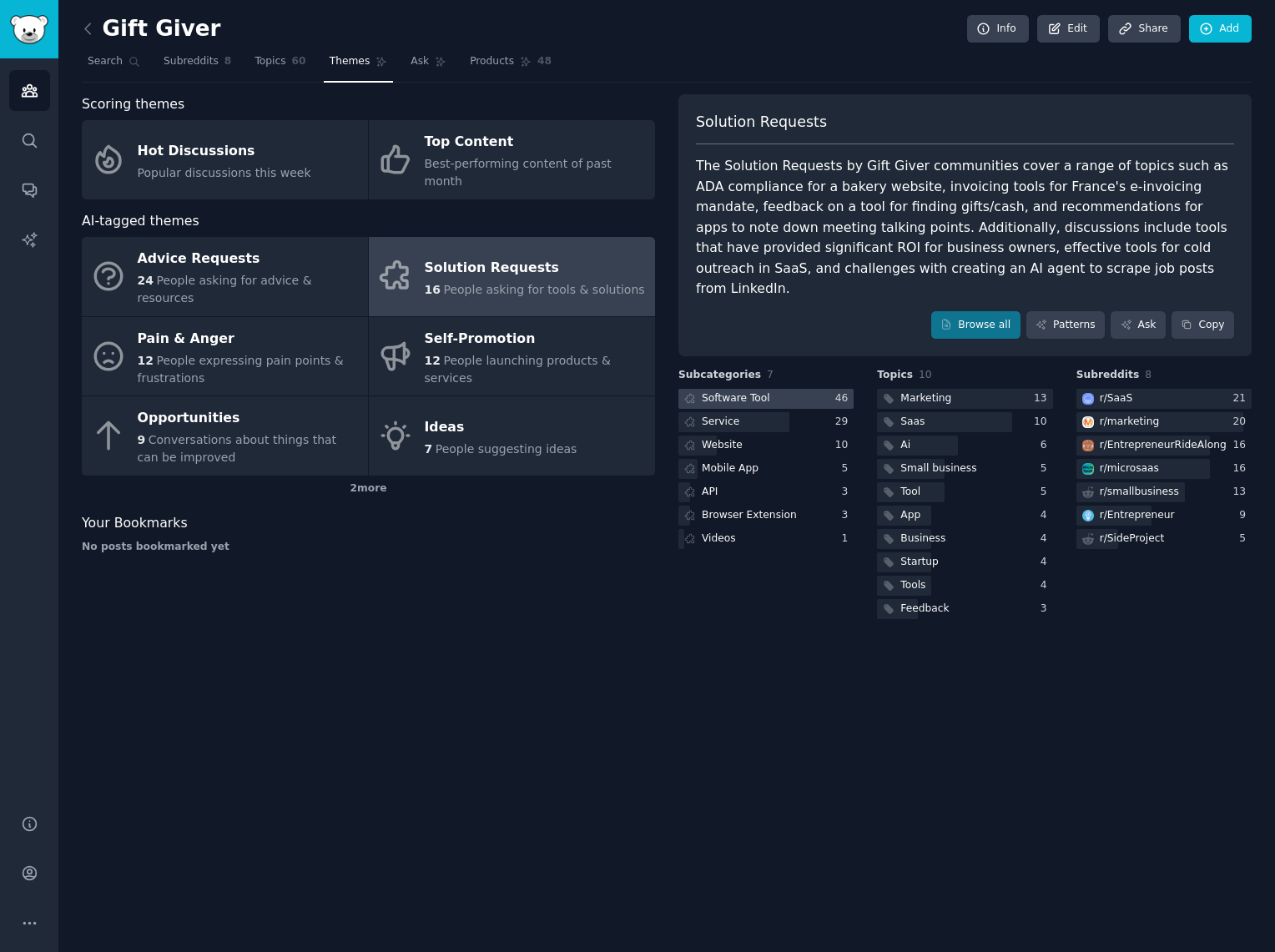
click at [756, 392] on div "Software Tool" at bounding box center [736, 398] width 68 height 15
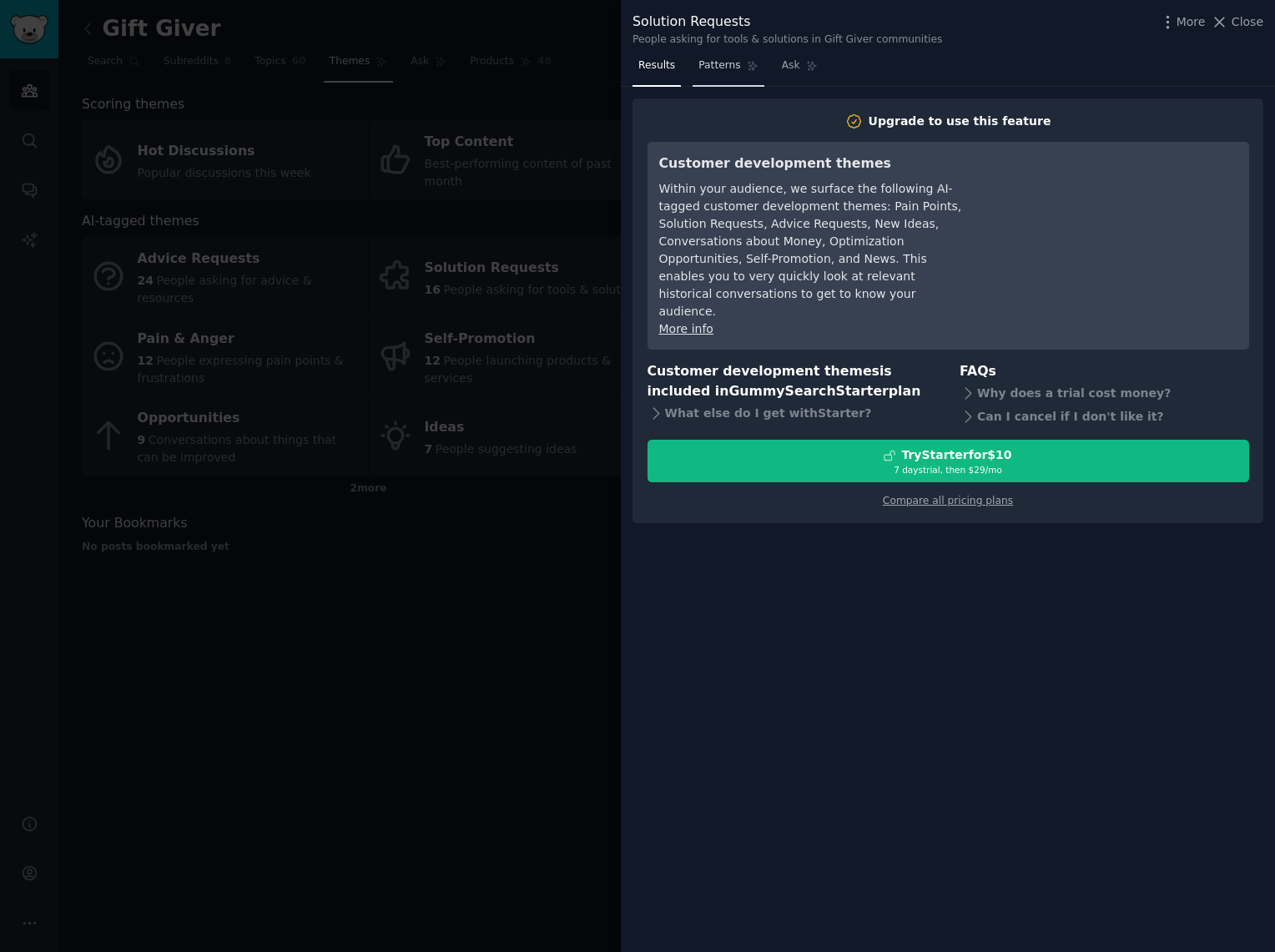
click at [720, 62] on span "Patterns" at bounding box center [720, 65] width 42 height 15
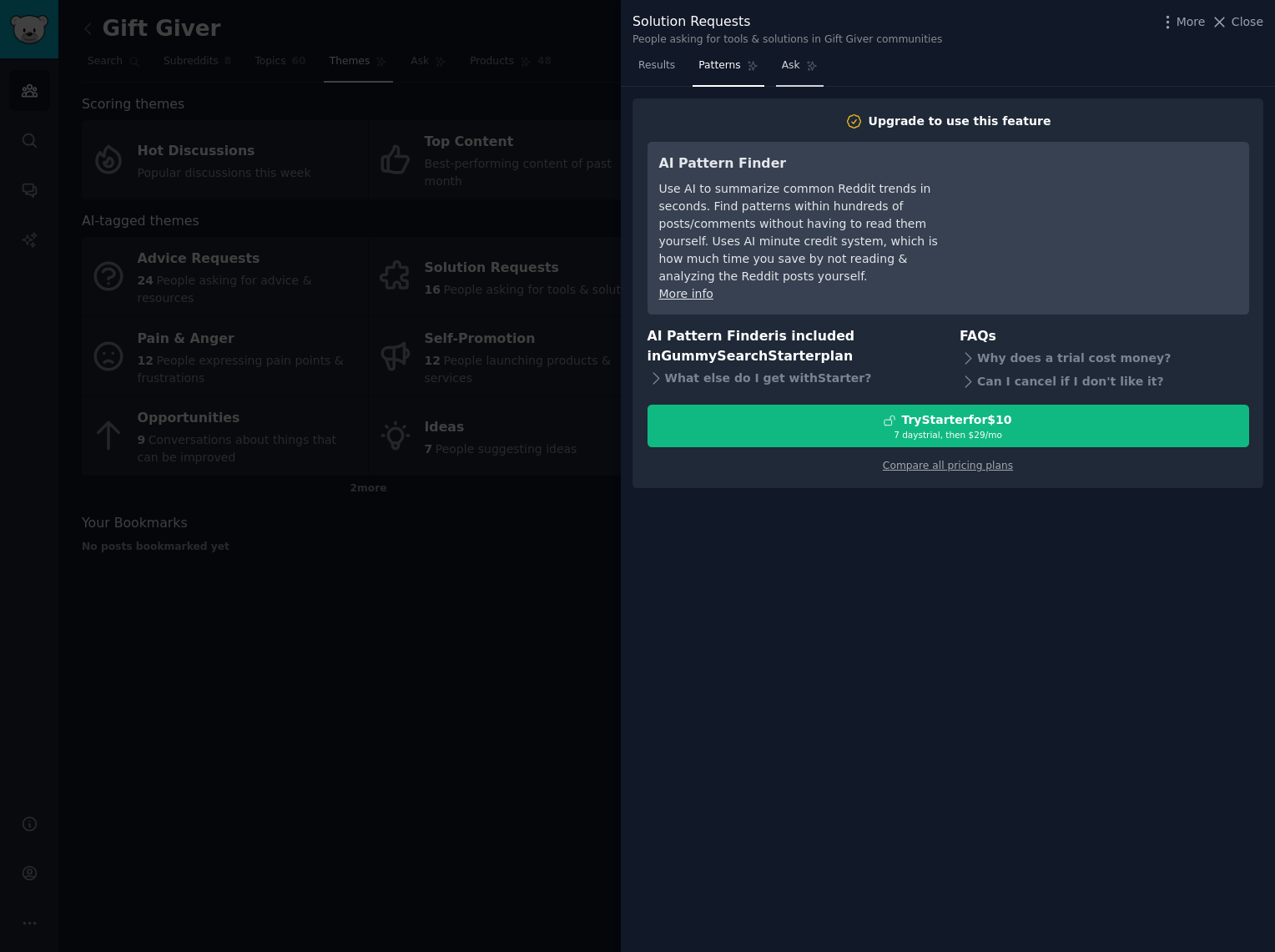
click at [782, 65] on span "Ask" at bounding box center [791, 65] width 19 height 15
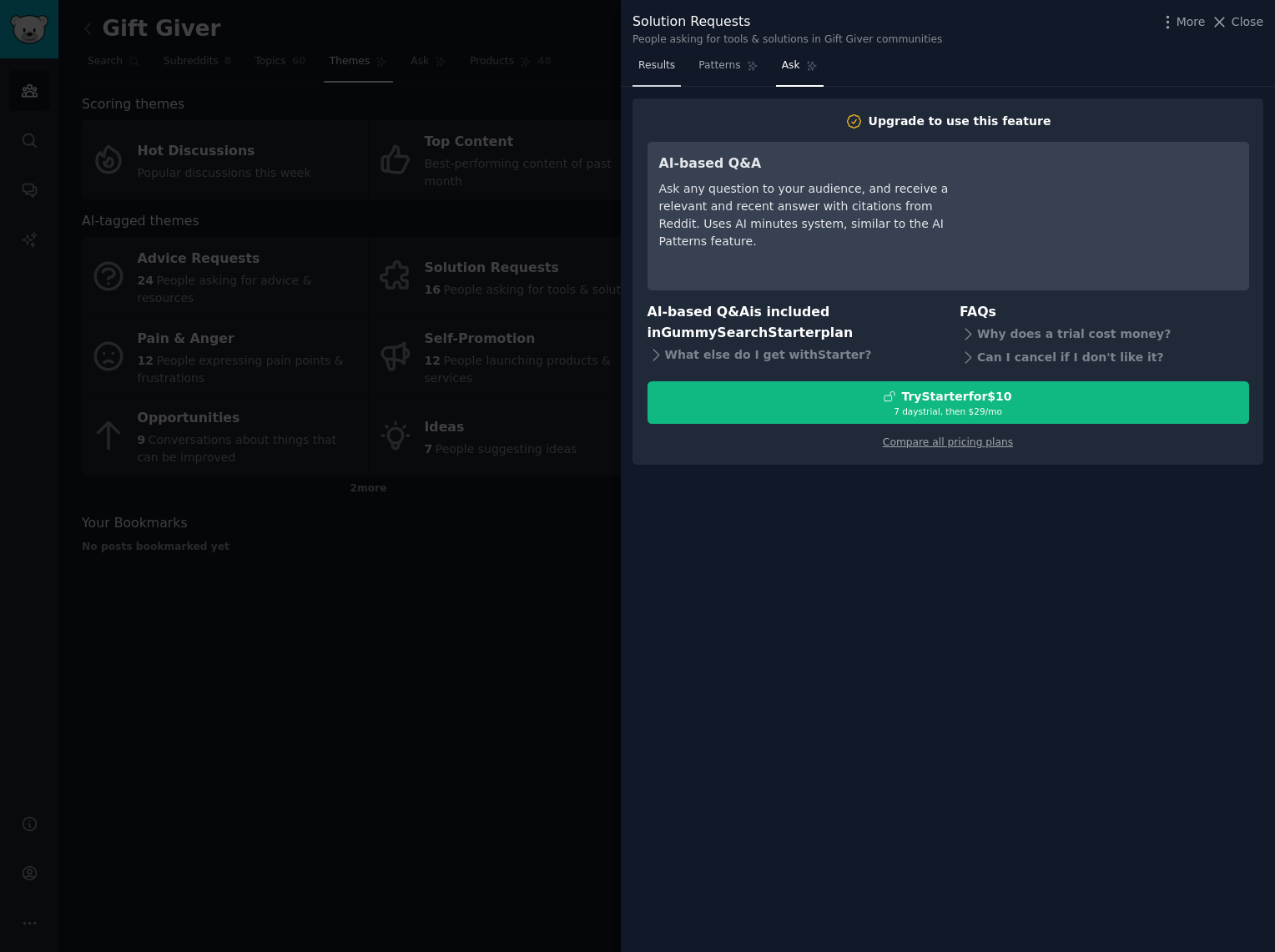
click at [661, 68] on span "Results" at bounding box center [657, 65] width 37 height 15
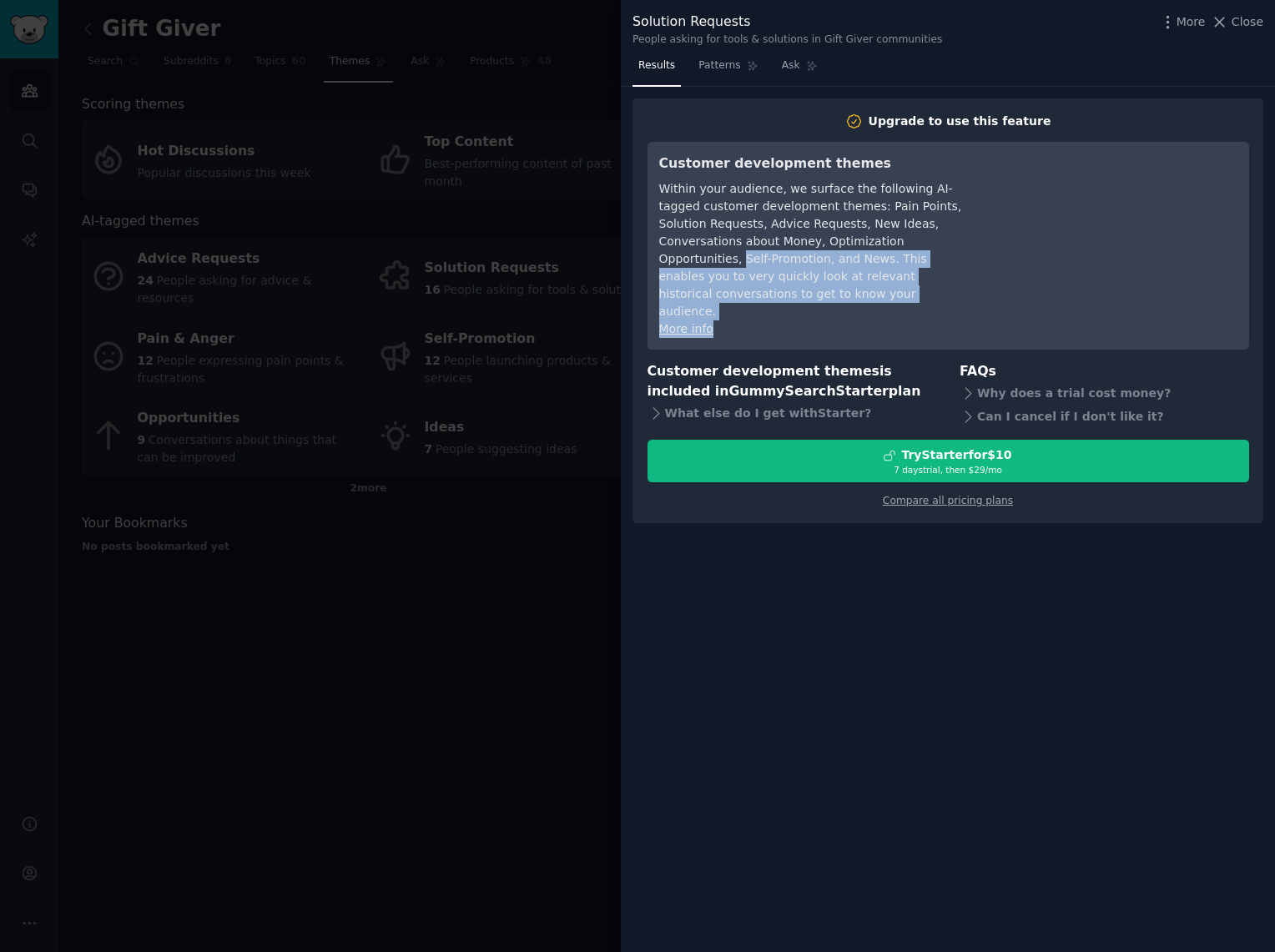
drag, startPoint x: 742, startPoint y: 263, endPoint x: 811, endPoint y: 310, distance: 83.5
click at [820, 308] on div "Customer development themes Within your audience, we surface the following AI-t…" at bounding box center [811, 245] width 305 height 185
click at [752, 320] on div "More info" at bounding box center [811, 329] width 305 height 18
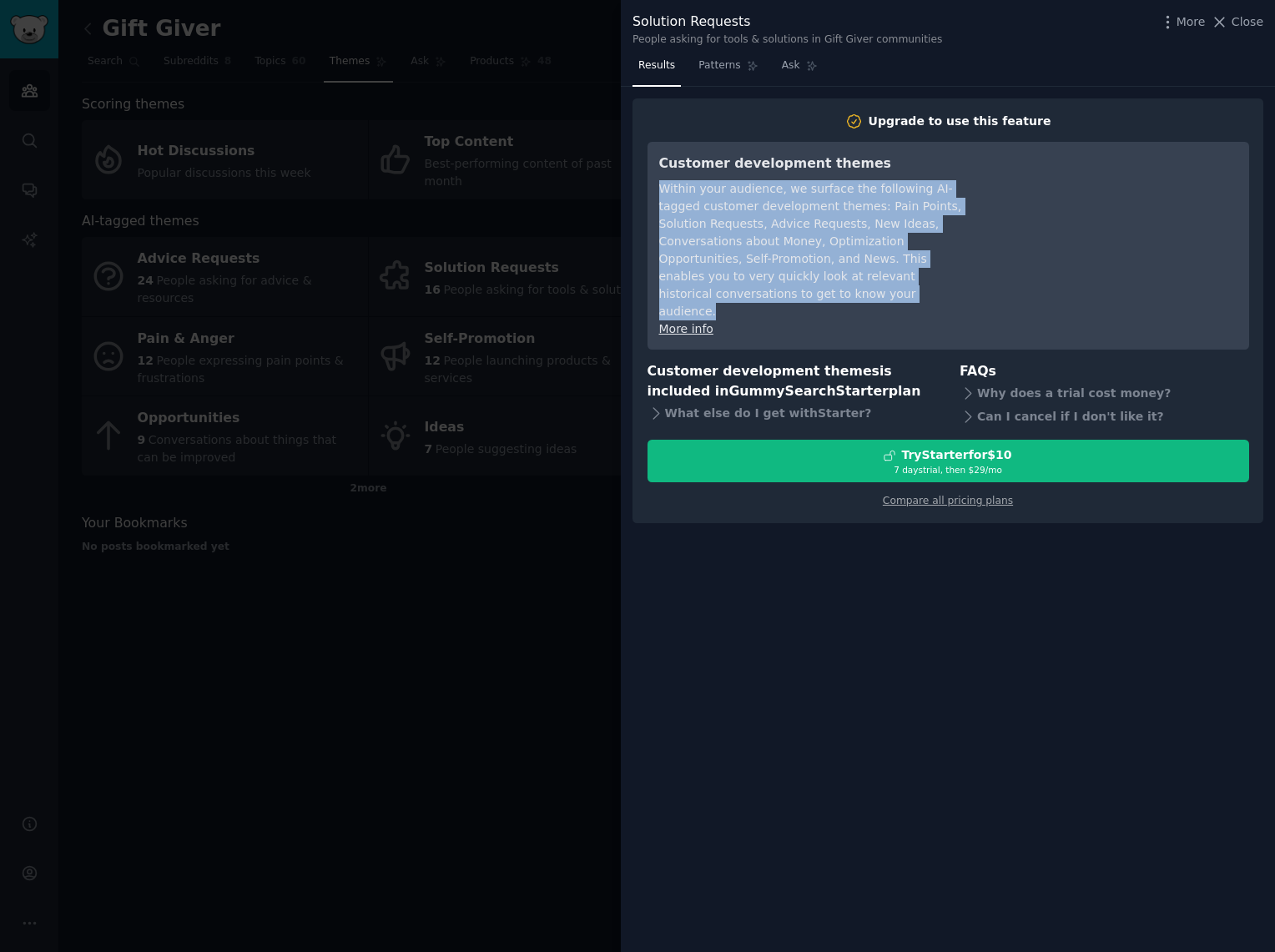
drag, startPoint x: 659, startPoint y: 189, endPoint x: 898, endPoint y: 297, distance: 262.3
click at [898, 297] on div "Within your audience, we surface the following AI-tagged customer development t…" at bounding box center [811, 251] width 305 height 141
click at [687, 322] on link "More info" at bounding box center [686, 329] width 55 height 14
click at [1217, 21] on icon at bounding box center [1220, 22] width 18 height 18
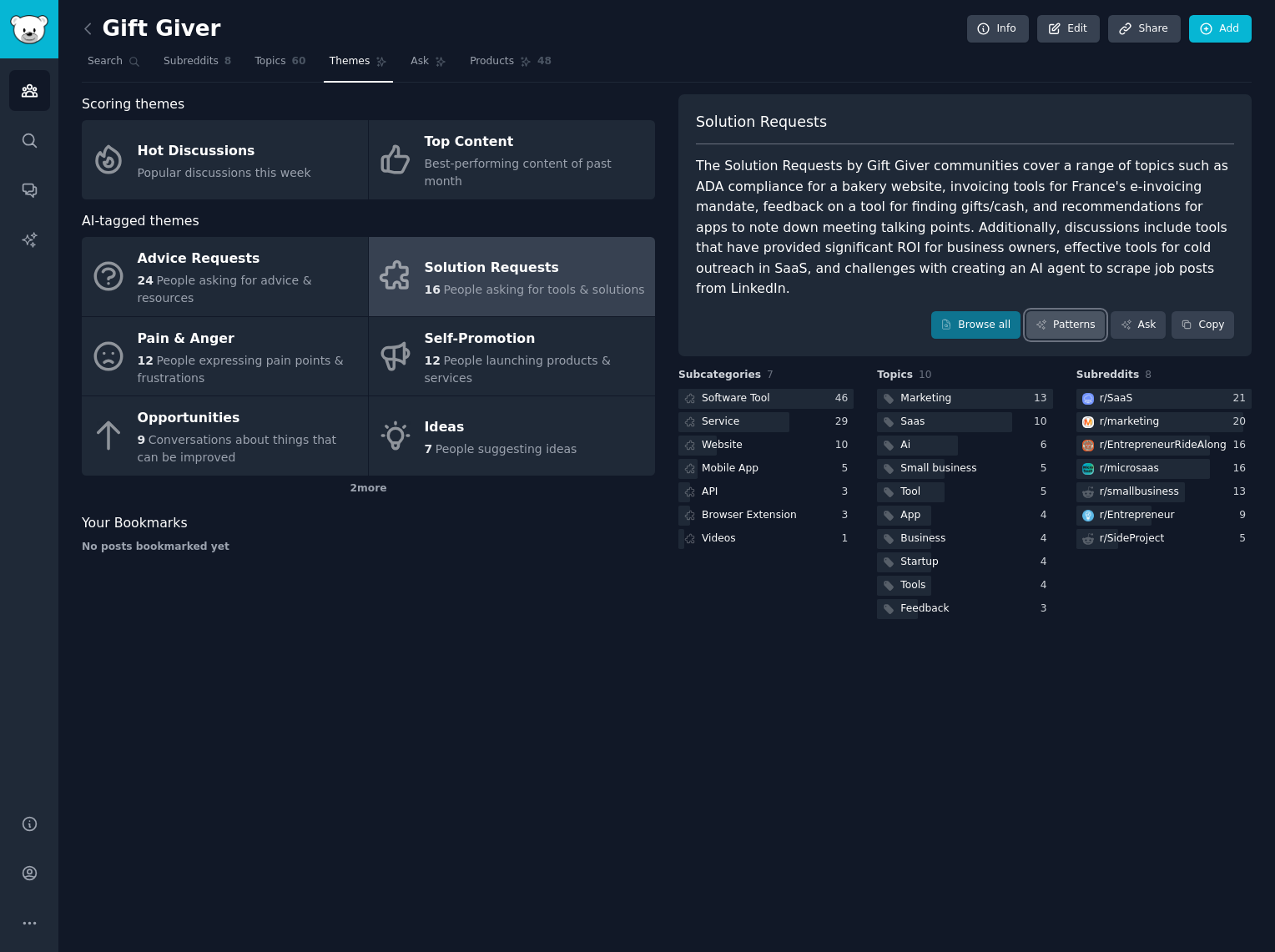
click at [1063, 311] on link "Patterns" at bounding box center [1066, 325] width 78 height 28
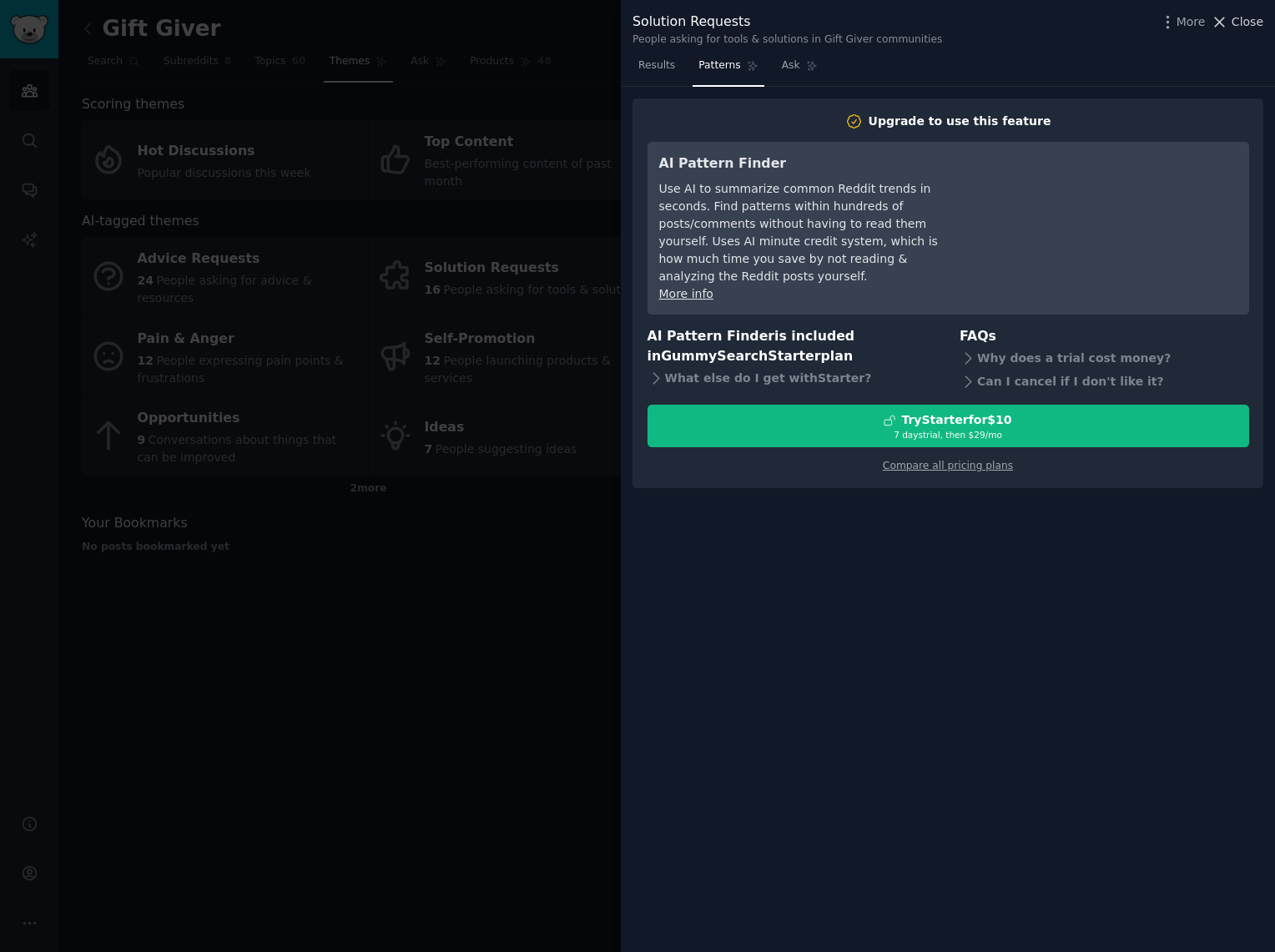
click at [1222, 21] on icon at bounding box center [1220, 21] width 9 height 9
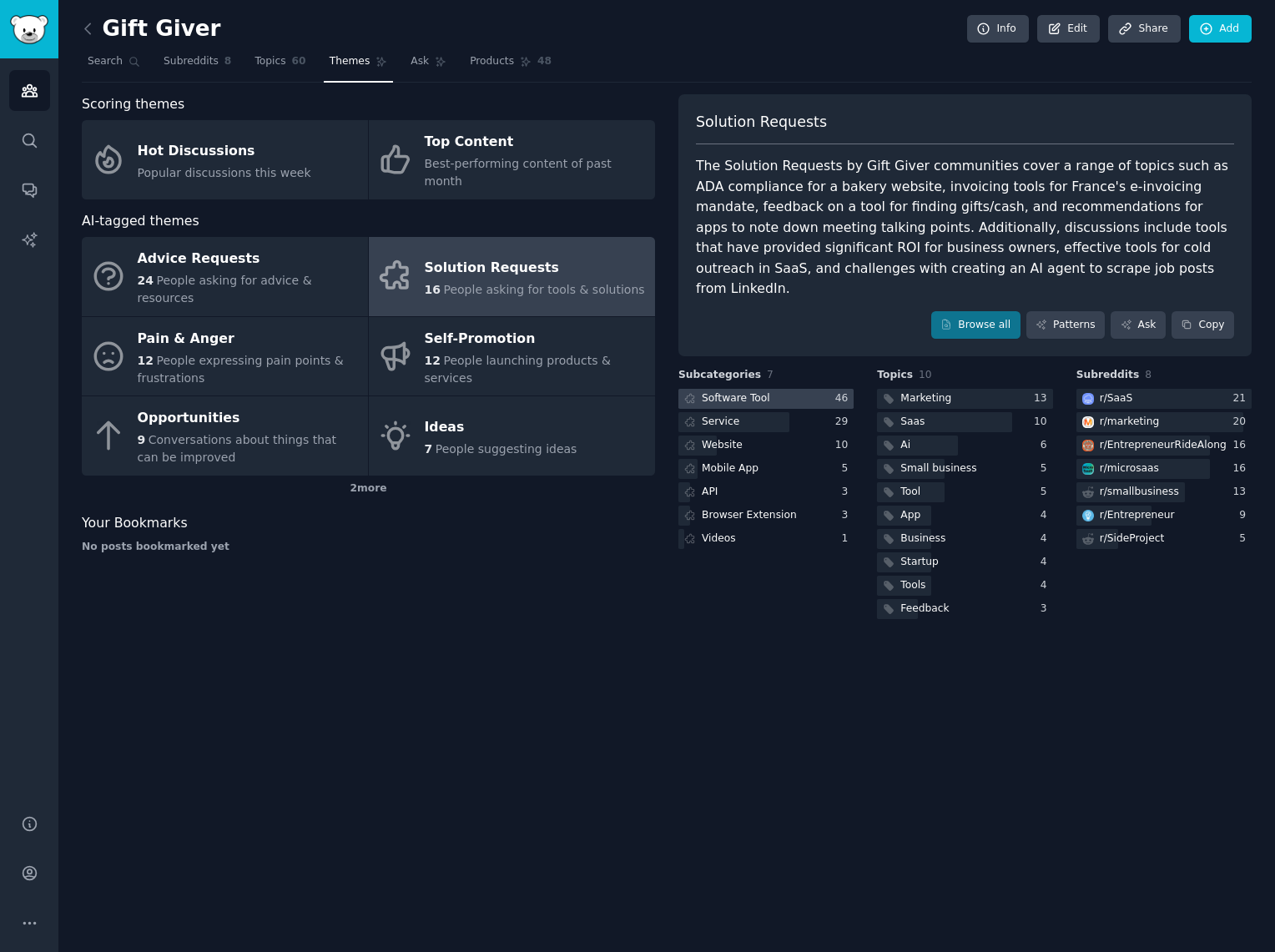
click at [748, 392] on div "Software Tool" at bounding box center [736, 398] width 68 height 15
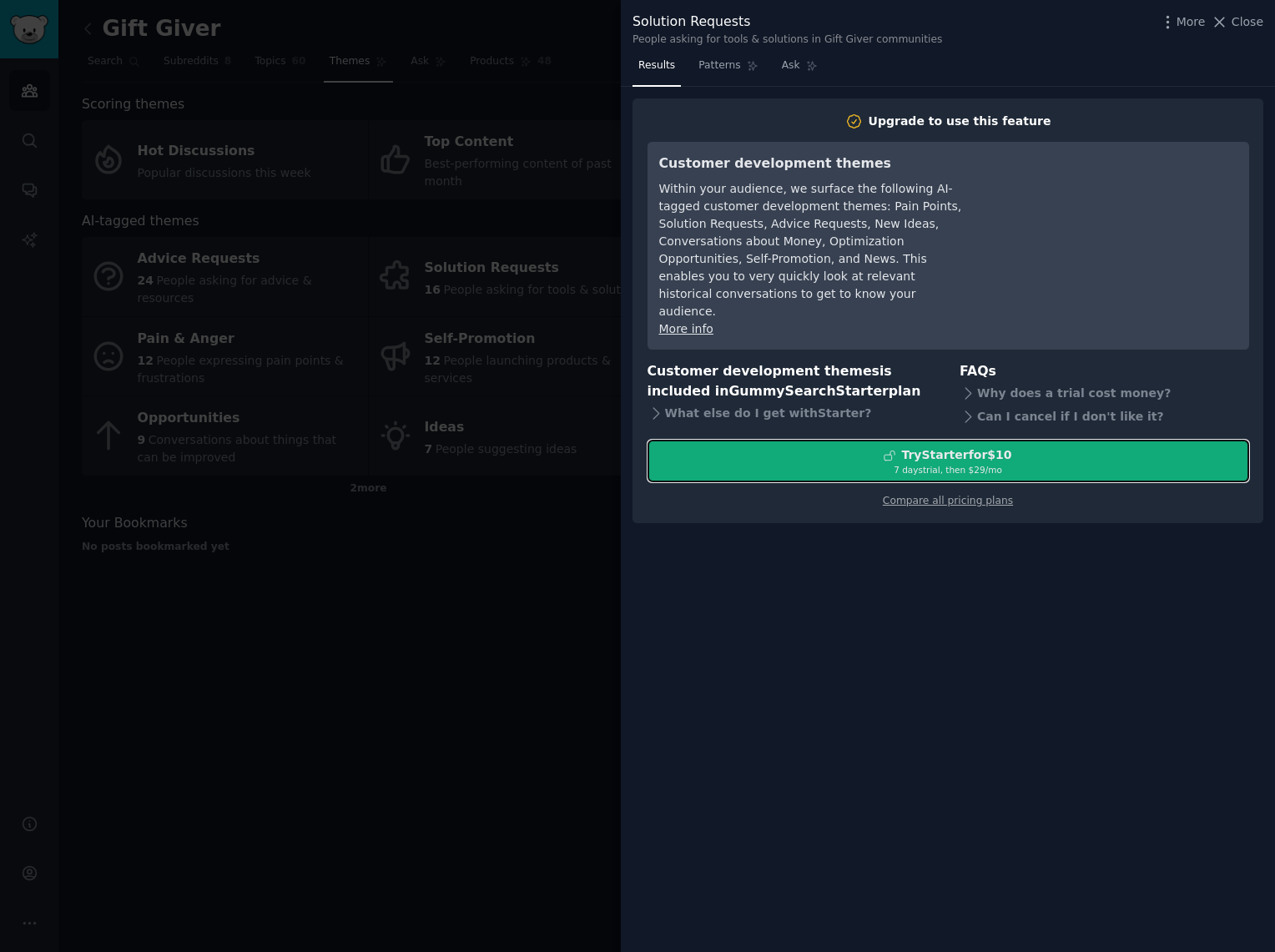
click at [937, 446] on div "Try Starter for $10" at bounding box center [956, 455] width 110 height 18
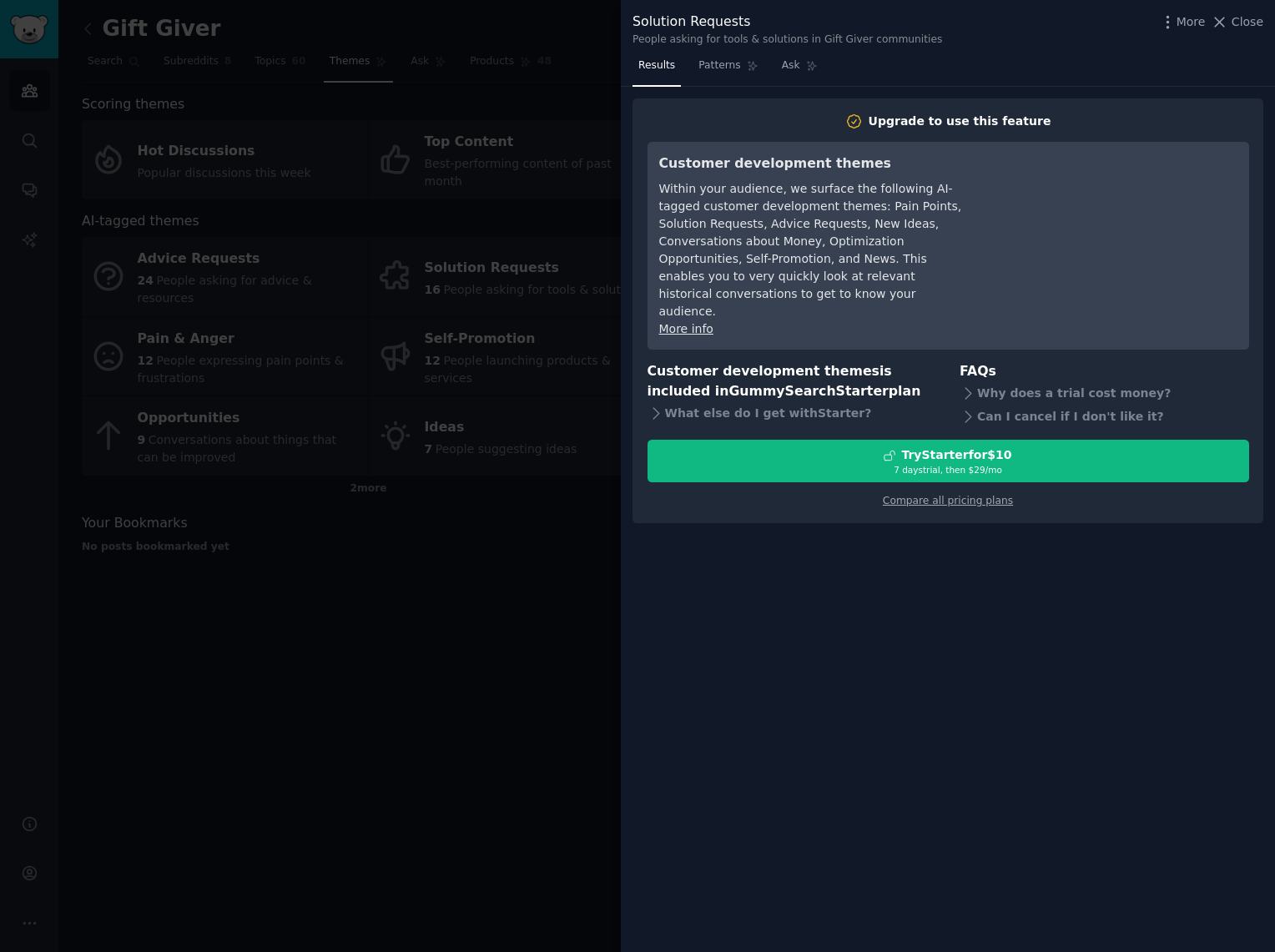
click at [1222, 21] on icon at bounding box center [1220, 21] width 9 height 9
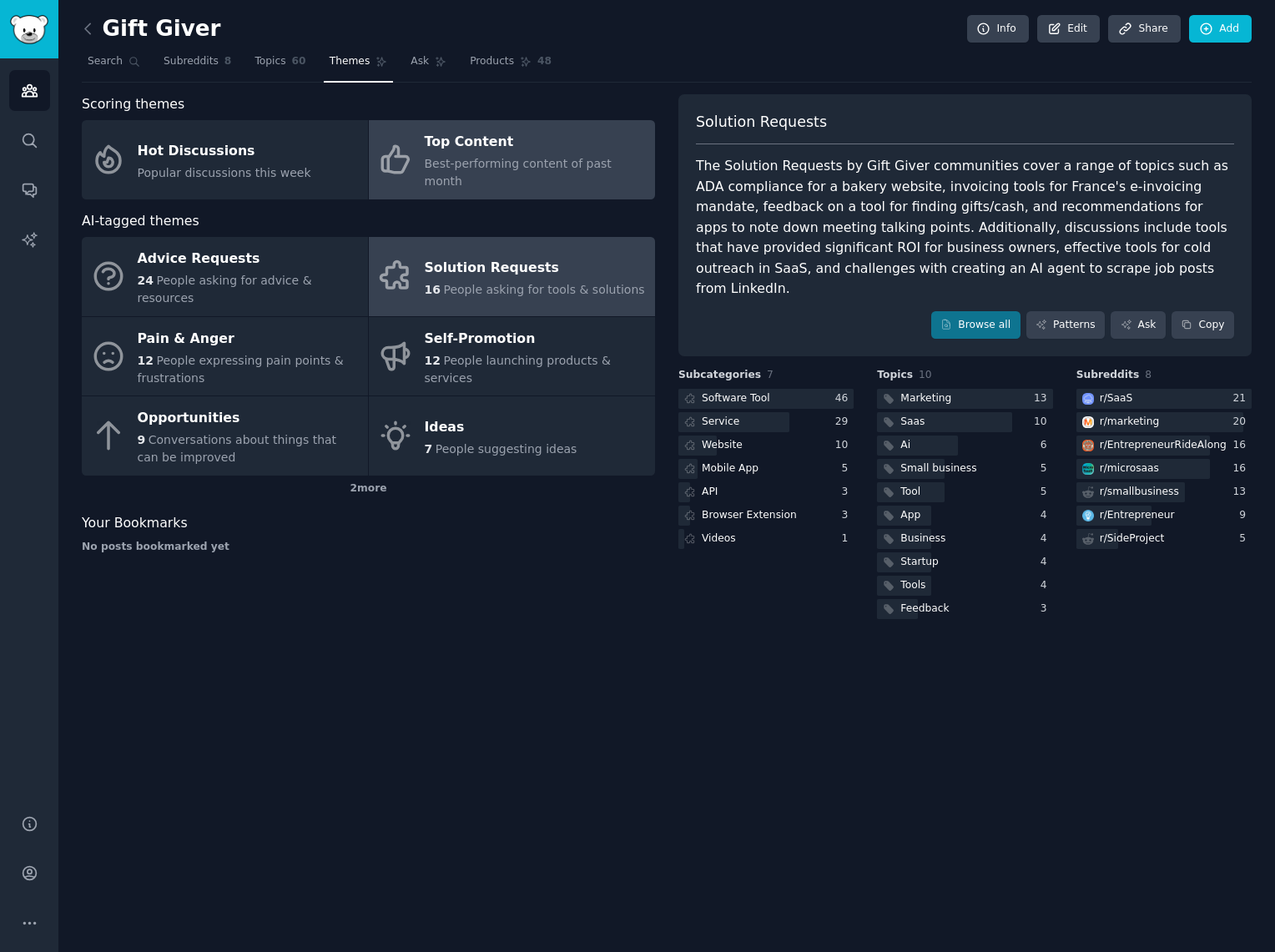
click at [489, 164] on span "Best-performing content of past month" at bounding box center [518, 173] width 187 height 31
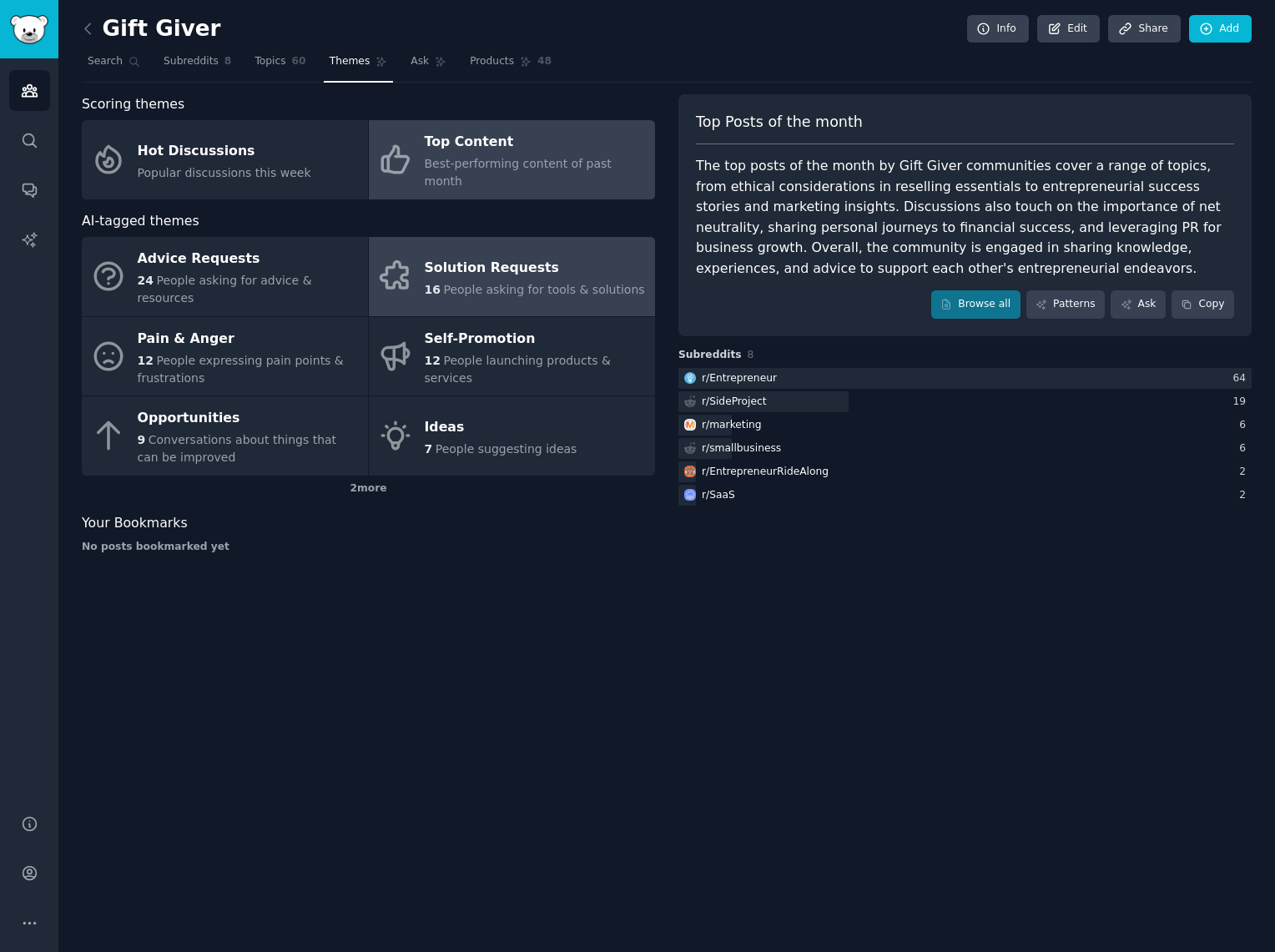
click at [492, 255] on div "Solution Requests" at bounding box center [535, 268] width 221 height 26
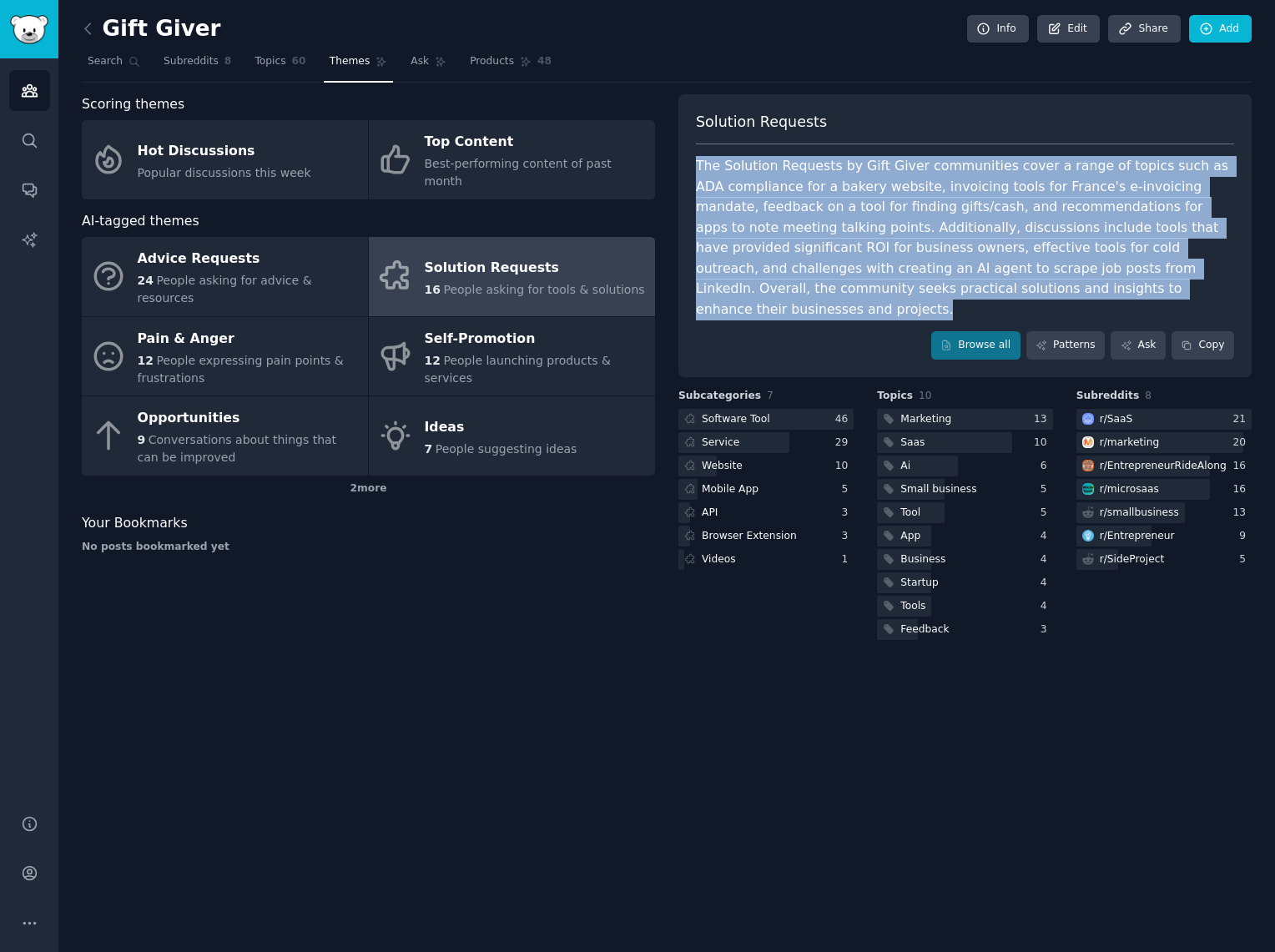
drag, startPoint x: 698, startPoint y: 171, endPoint x: 1058, endPoint y: 284, distance: 377.3
click at [1058, 284] on div "The Solution Requests by Gift Giver communities cover a range of topics such as…" at bounding box center [965, 238] width 538 height 164
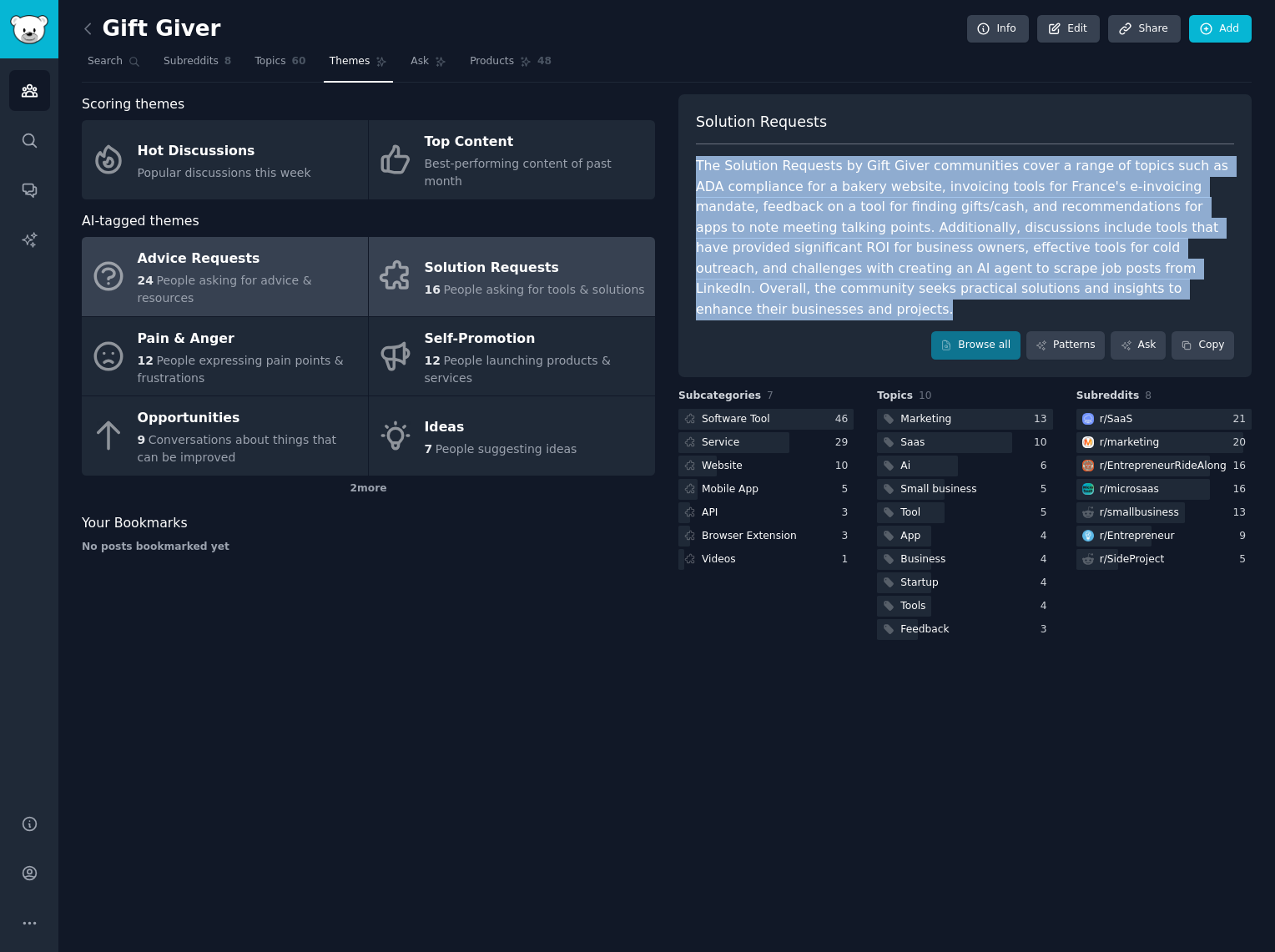
click at [293, 273] on span "People asking for advice & resources" at bounding box center [225, 289] width 175 height 31
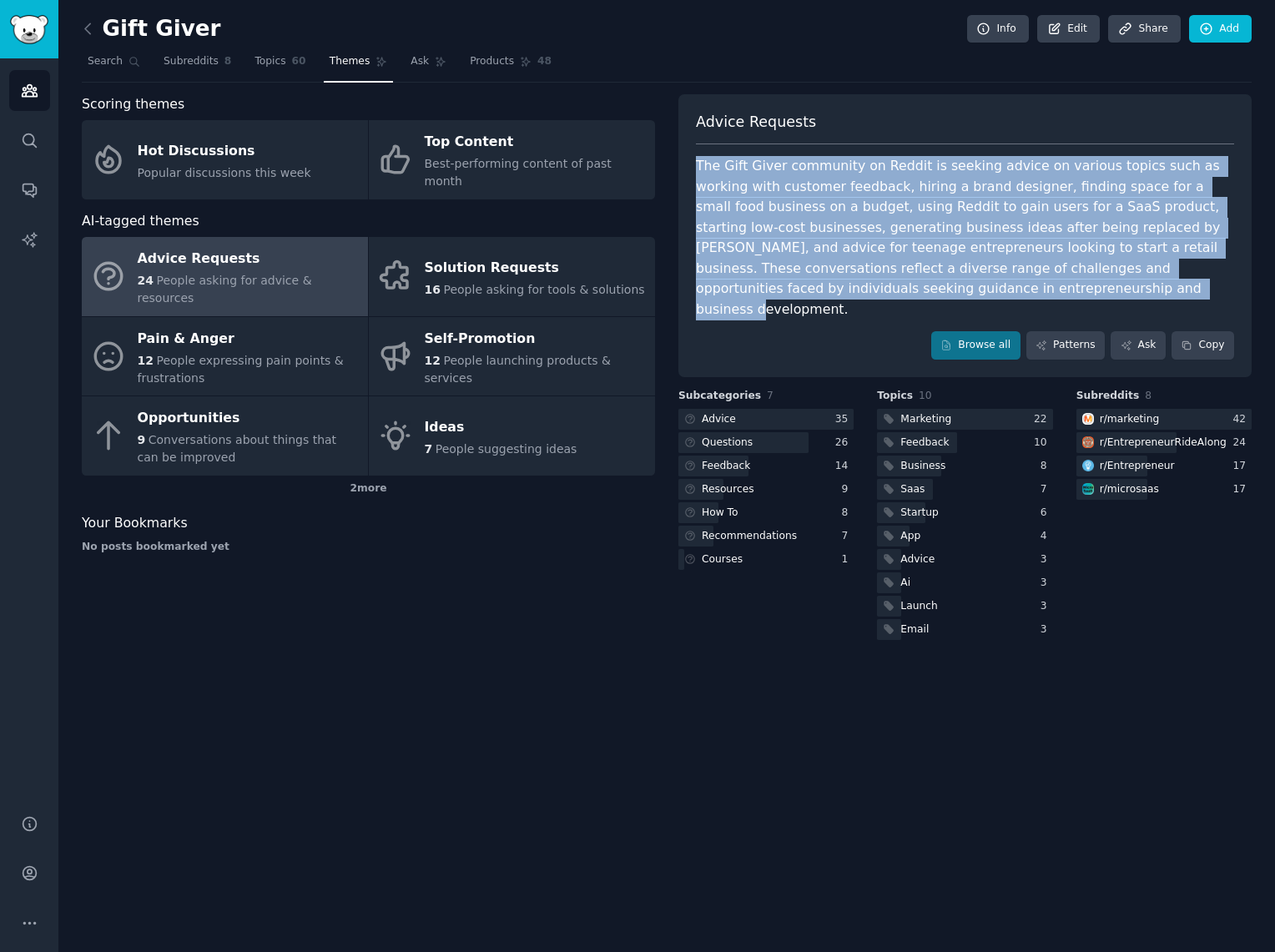
drag, startPoint x: 696, startPoint y: 171, endPoint x: 1015, endPoint y: 282, distance: 337.8
click at [1015, 282] on div "The Gift Giver community on Reddit is seeking advice on various topics such as …" at bounding box center [965, 238] width 538 height 164
click at [1011, 282] on div "The Gift Giver community on Reddit is seeking advice on various topics such as …" at bounding box center [965, 238] width 538 height 164
drag, startPoint x: 967, startPoint y: 284, endPoint x: 695, endPoint y: 167, distance: 296.1
click at [696, 167] on div "The Gift Giver community on Reddit is seeking advice on various topics such as …" at bounding box center [965, 238] width 538 height 164
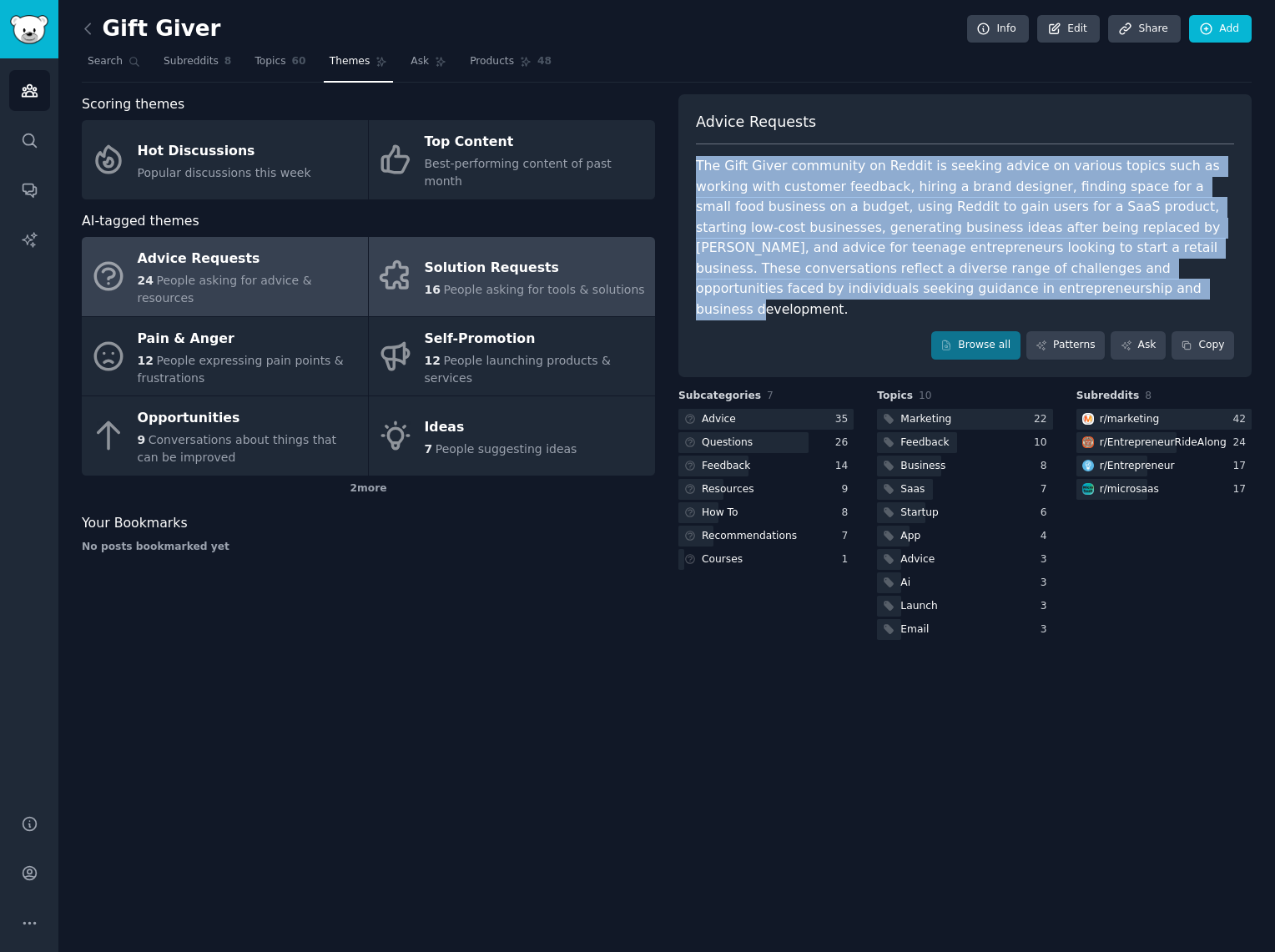
click at [498, 281] on div "16 People asking for tools & solutions" at bounding box center [535, 290] width 221 height 18
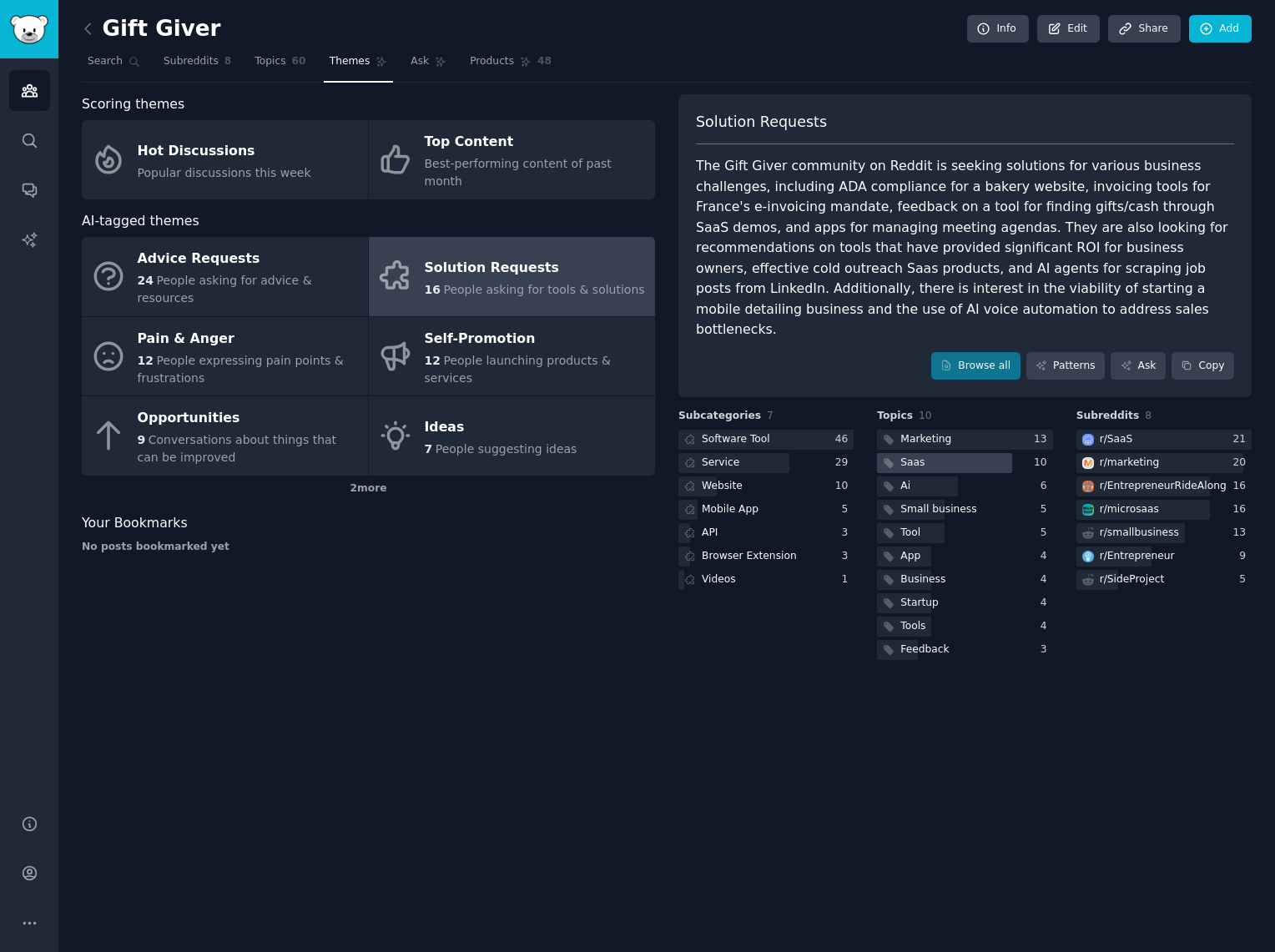
click at [929, 453] on div at bounding box center [945, 463] width 136 height 21
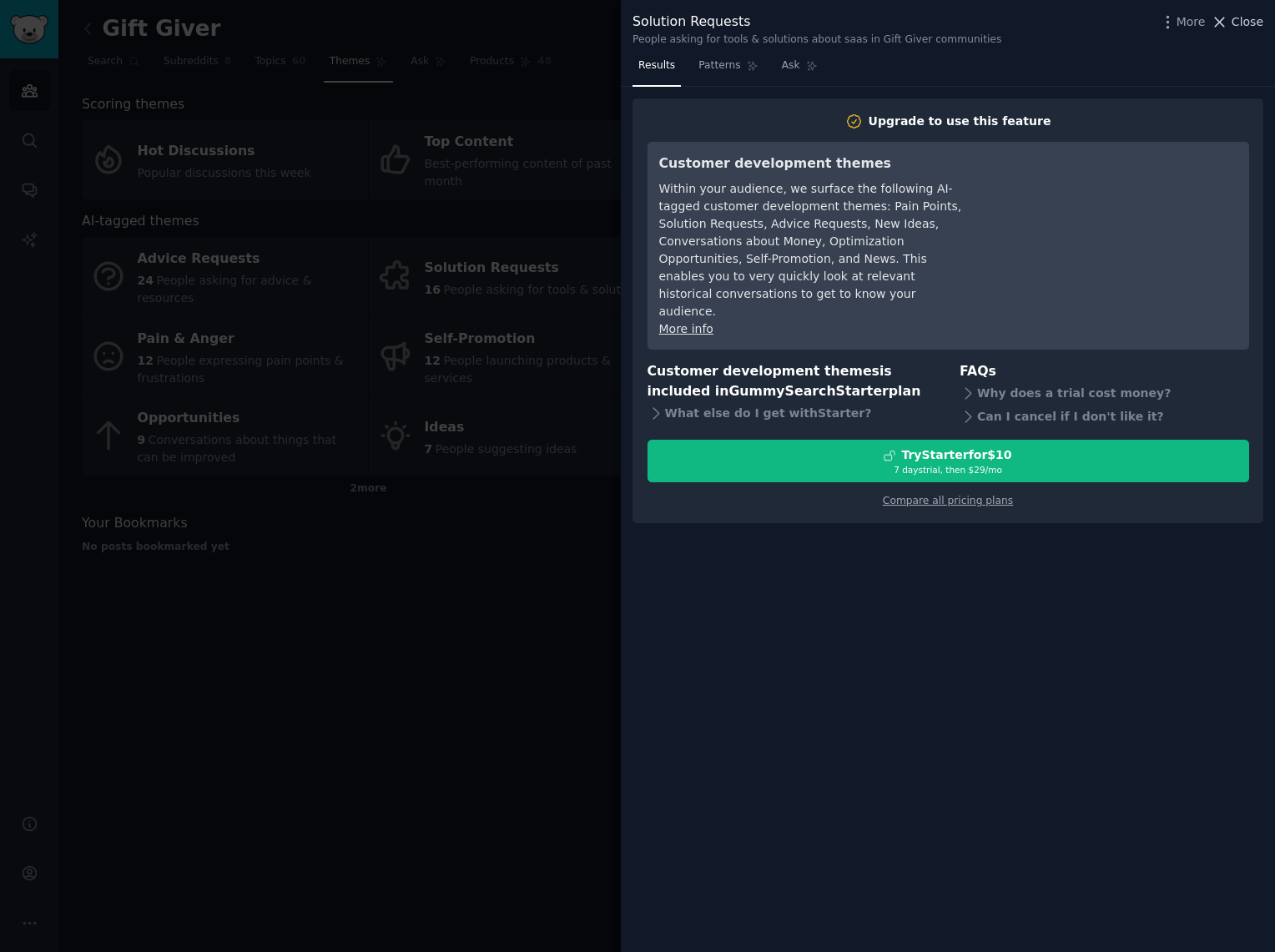
click at [1222, 22] on icon at bounding box center [1220, 21] width 9 height 9
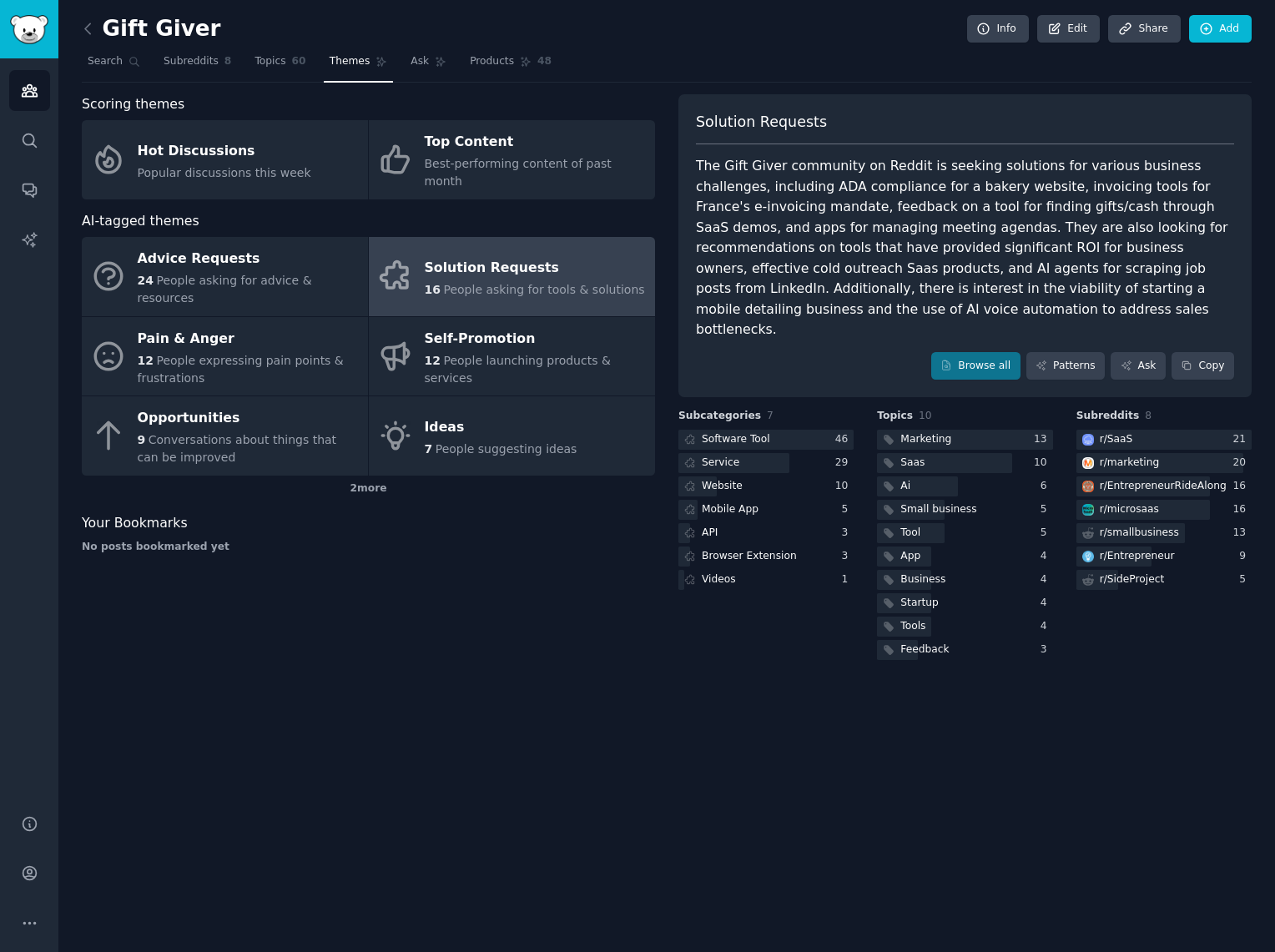
drag, startPoint x: 1257, startPoint y: 424, endPoint x: 1195, endPoint y: 700, distance: 282.9
click at [1195, 701] on body "Audiences Search Conversations AI Reports Help Account More Gift Giver Info Edi…" at bounding box center [638, 476] width 1275 height 952
drag, startPoint x: 1252, startPoint y: 484, endPoint x: 1252, endPoint y: 626, distance: 142.0
click at [1252, 630] on body "Audiences Search Conversations AI Reports Help Account More Gift Giver Info Edi…" at bounding box center [638, 476] width 1275 height 952
drag, startPoint x: 1269, startPoint y: 482, endPoint x: 1274, endPoint y: 628, distance: 146.1
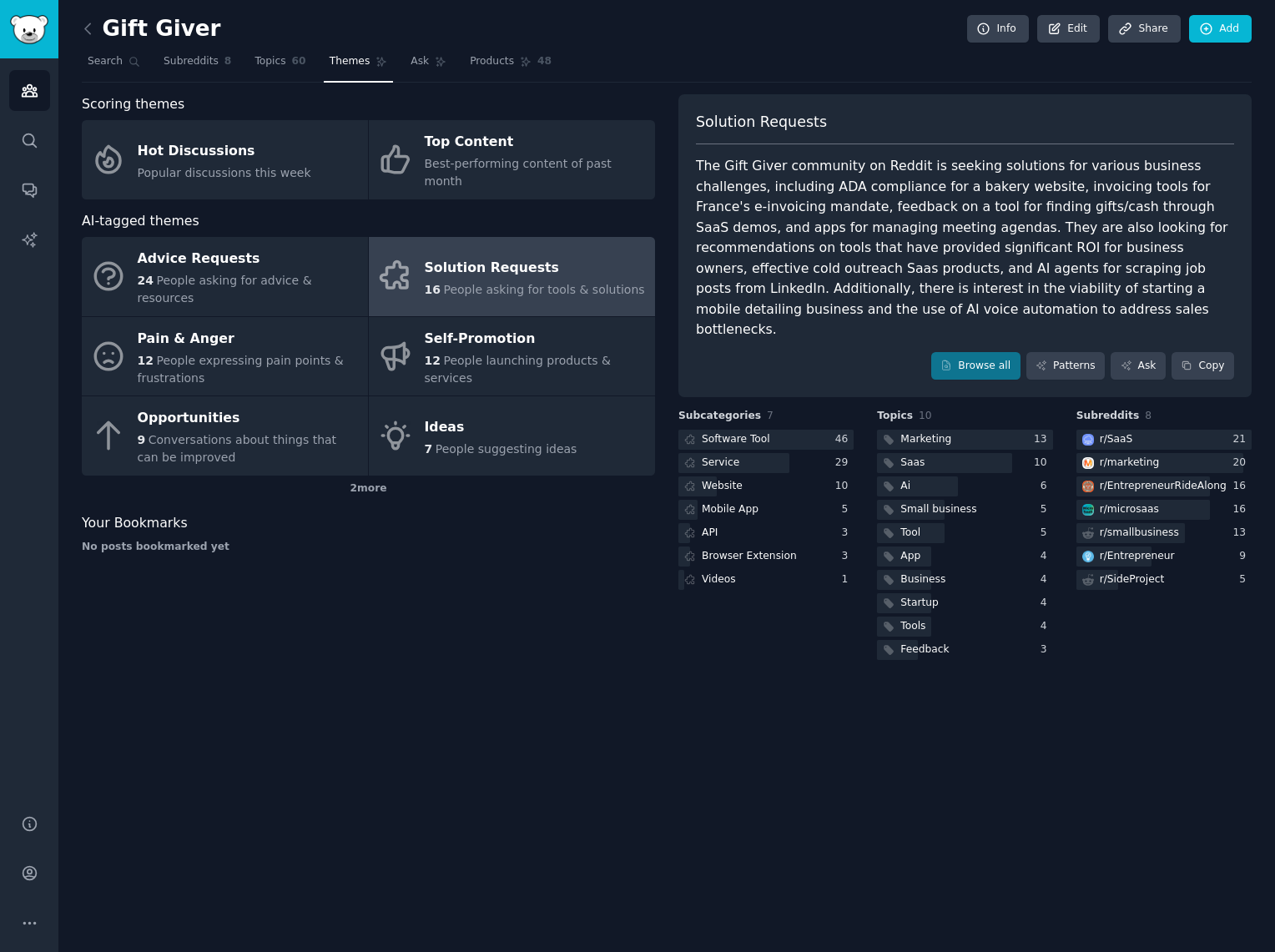
click at [1274, 628] on body "Audiences Search Conversations AI Reports Help Account More Gift Giver Info Edi…" at bounding box center [638, 476] width 1275 height 952
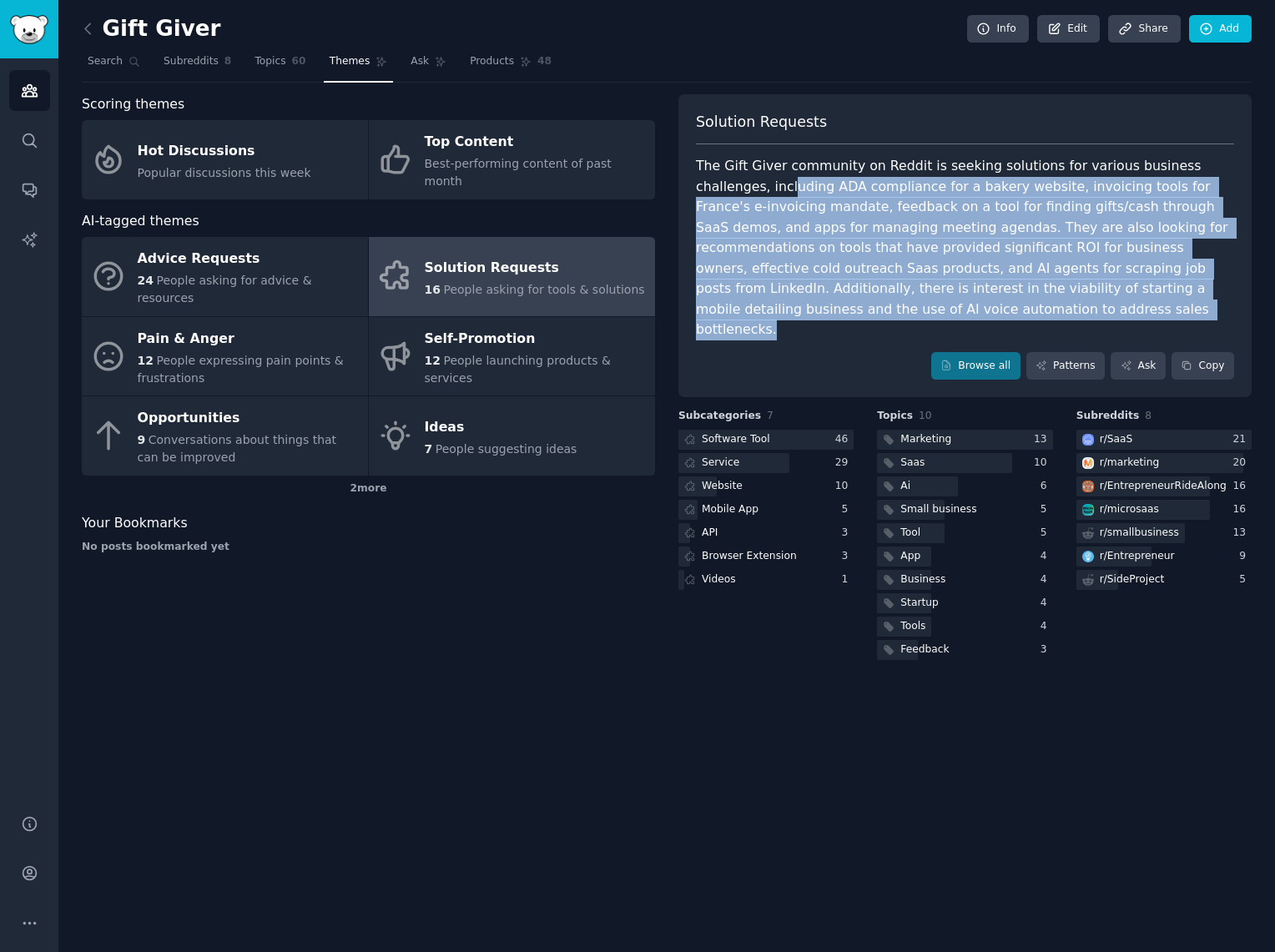
drag, startPoint x: 838, startPoint y: 310, endPoint x: 720, endPoint y: 177, distance: 177.8
click at [720, 177] on div "The Gift Giver community on Reddit is seeking solutions for various business ch…" at bounding box center [965, 248] width 538 height 185
click at [86, 31] on icon at bounding box center [87, 28] width 5 height 10
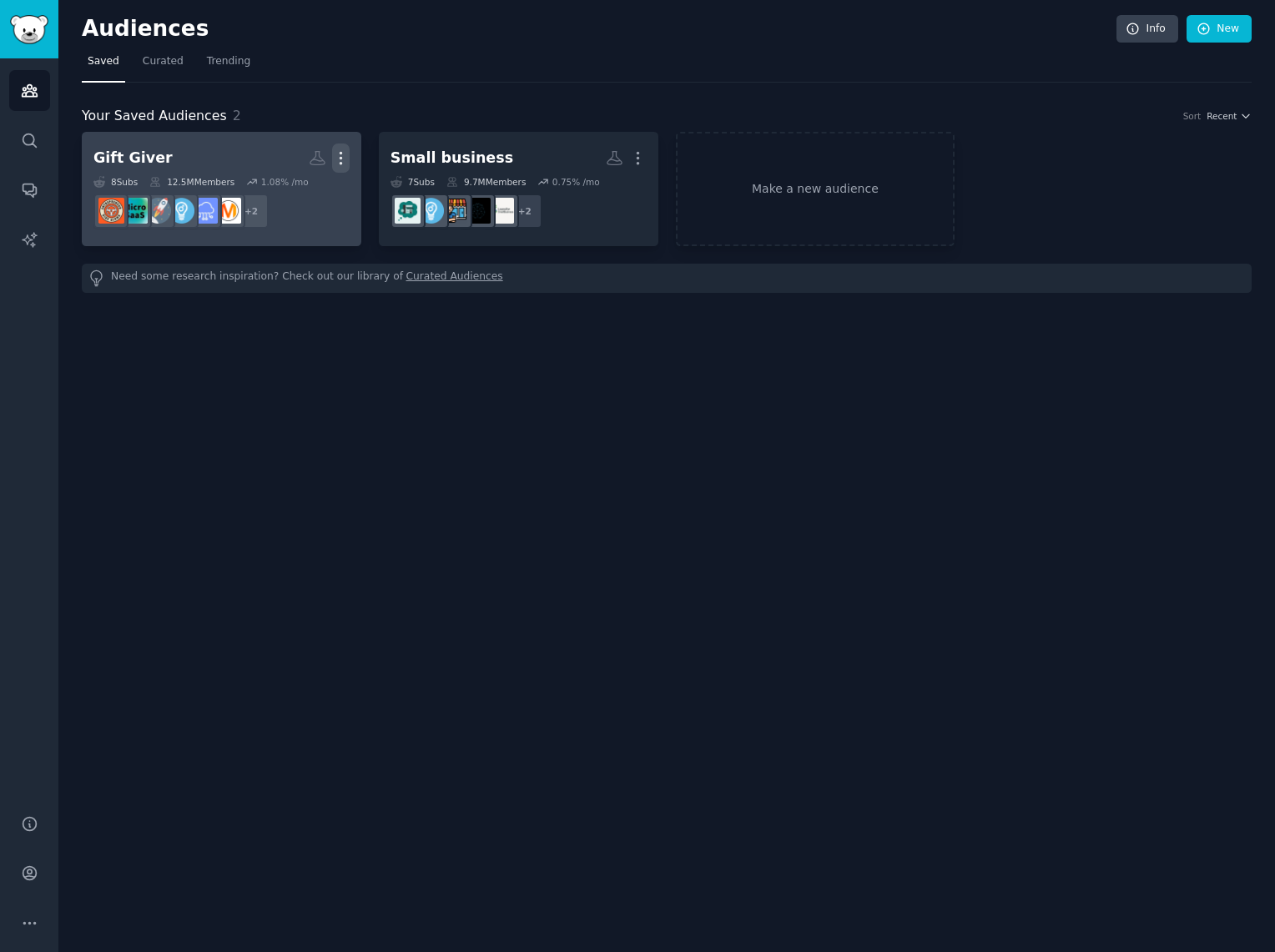
click at [342, 161] on icon "button" at bounding box center [341, 158] width 18 height 18
click at [279, 189] on p "Delete" at bounding box center [295, 193] width 38 height 18
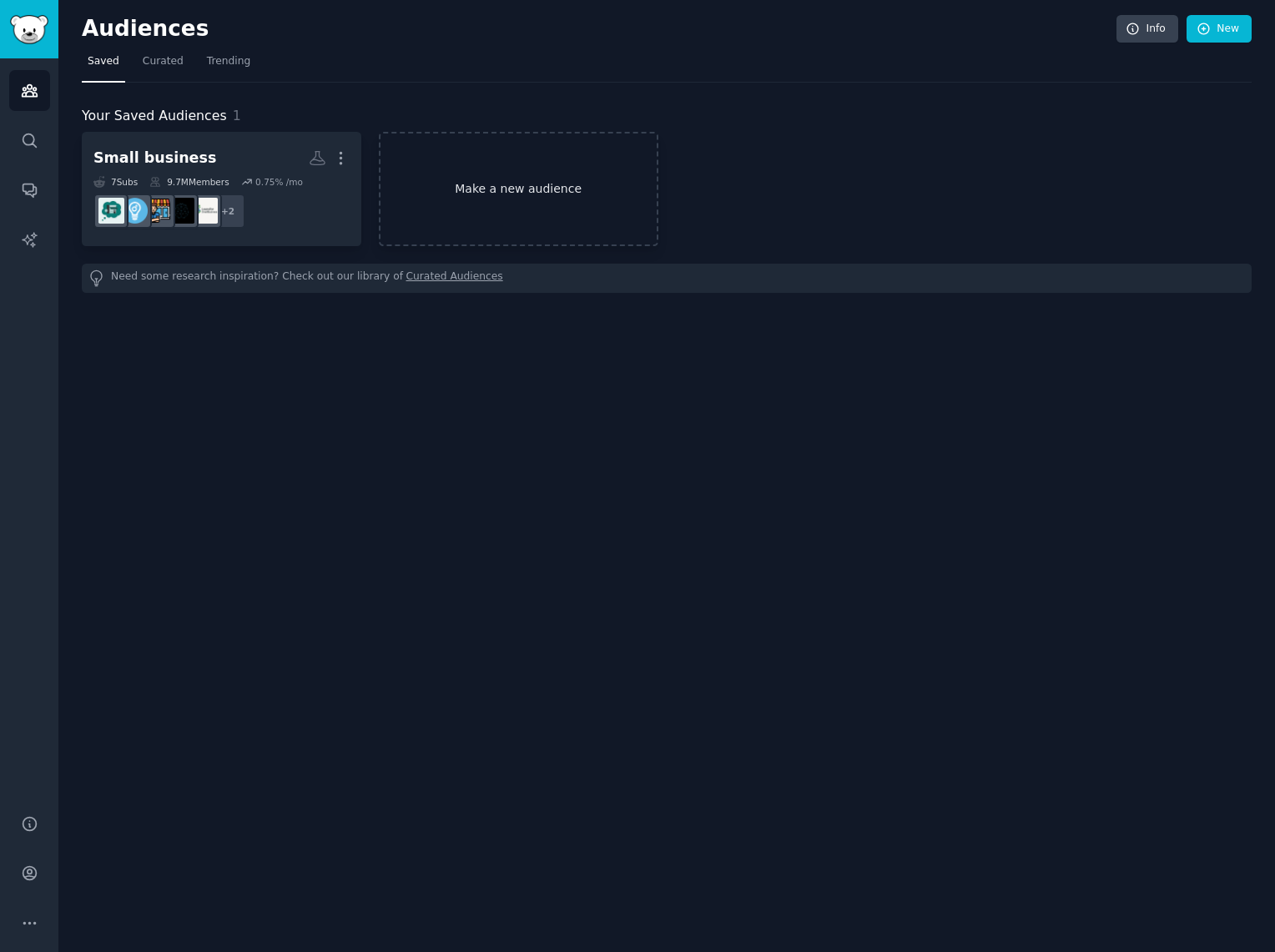
click at [490, 196] on link "Make a new audience" at bounding box center [518, 188] width 279 height 114
